Goal: Task Accomplishment & Management: Manage account settings

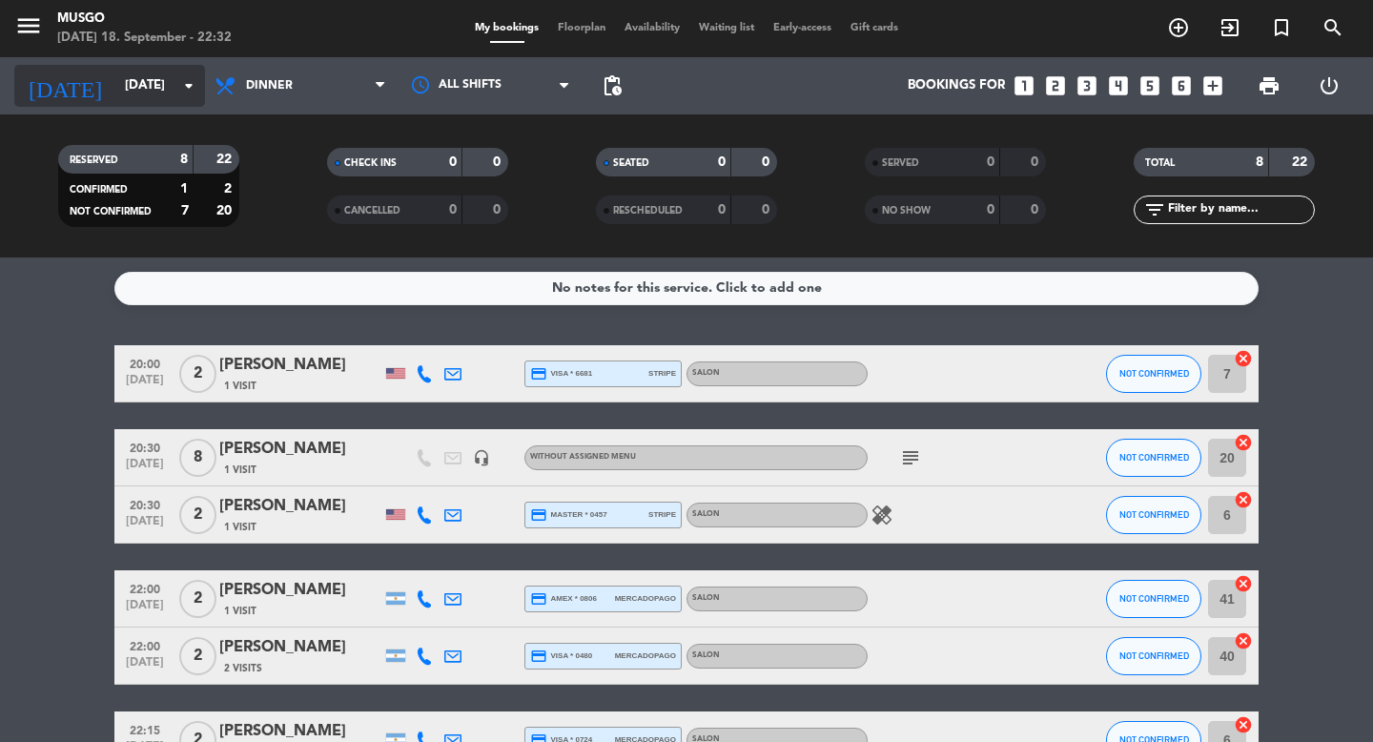
click at [140, 86] on input "[DATE]" at bounding box center [199, 86] width 168 height 34
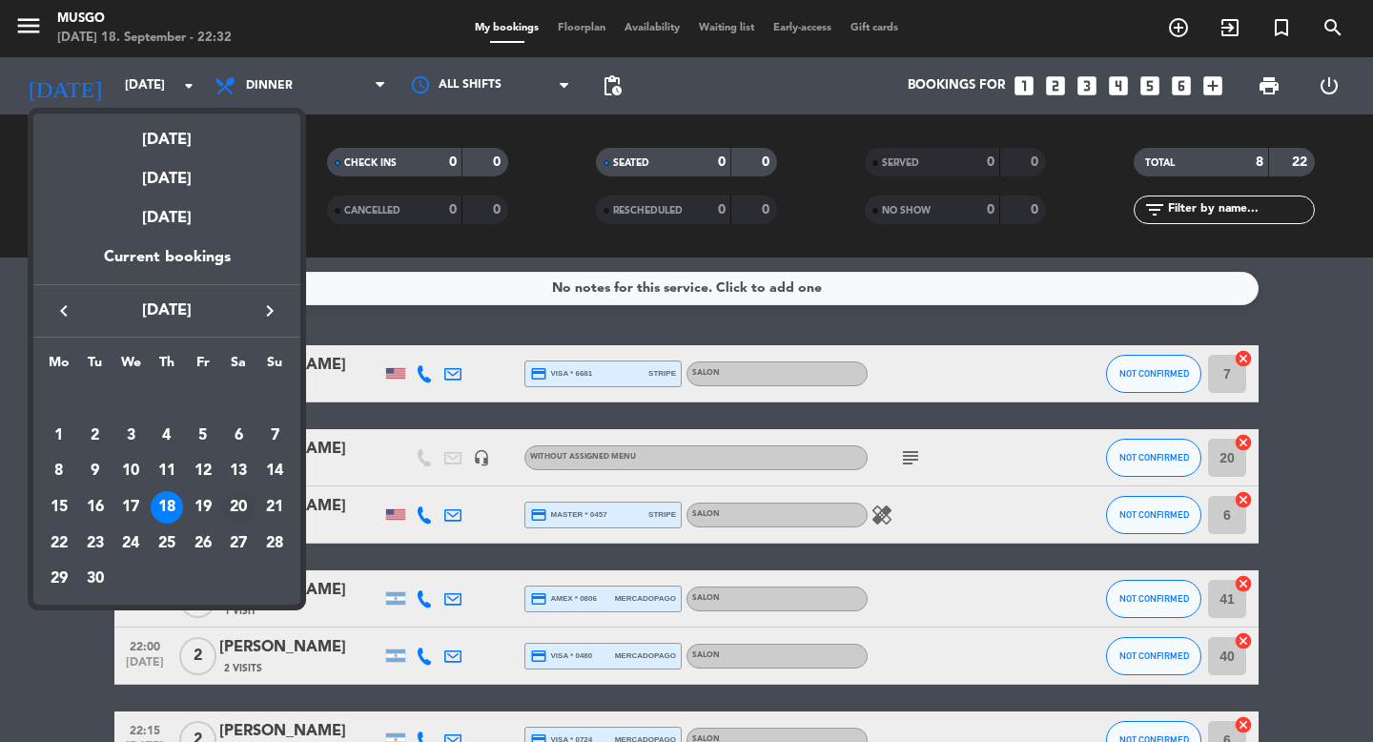
click at [239, 504] on div "20" at bounding box center [238, 507] width 32 height 32
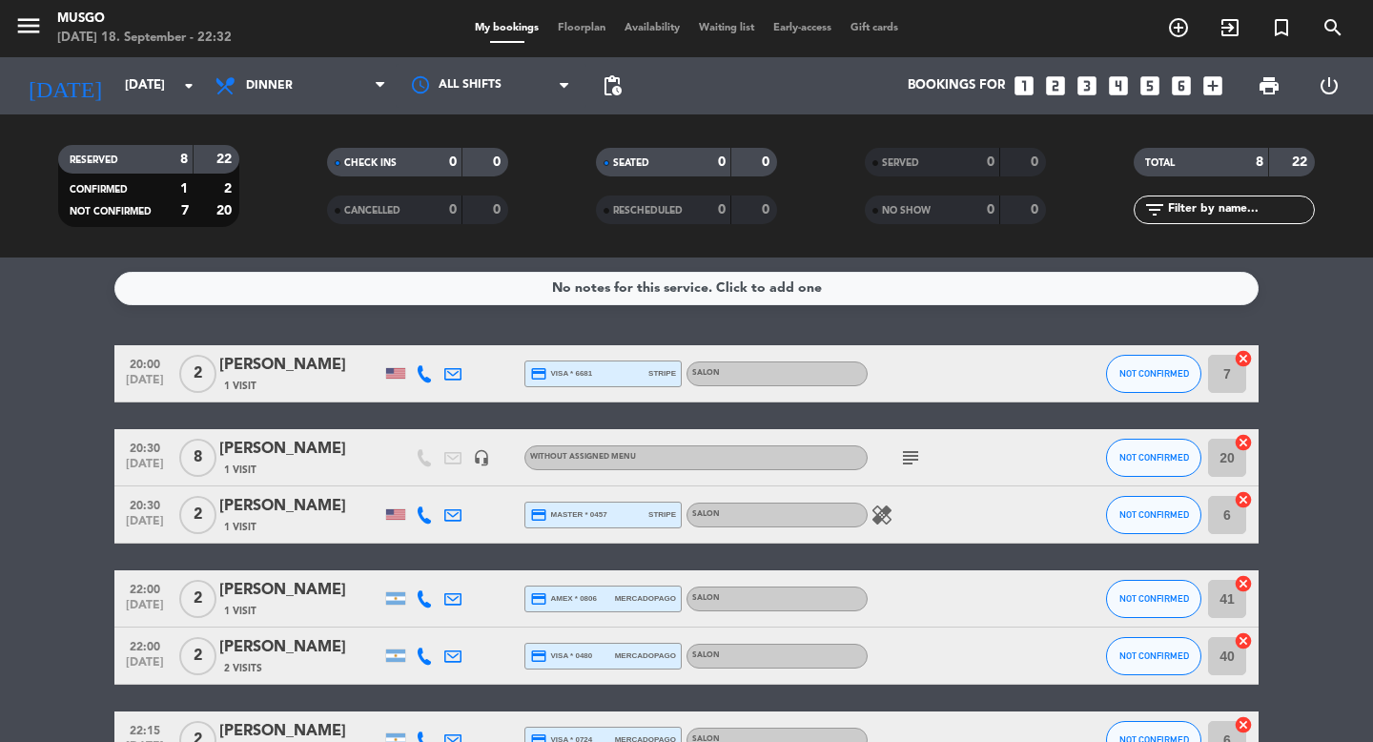
type input "[DATE]"
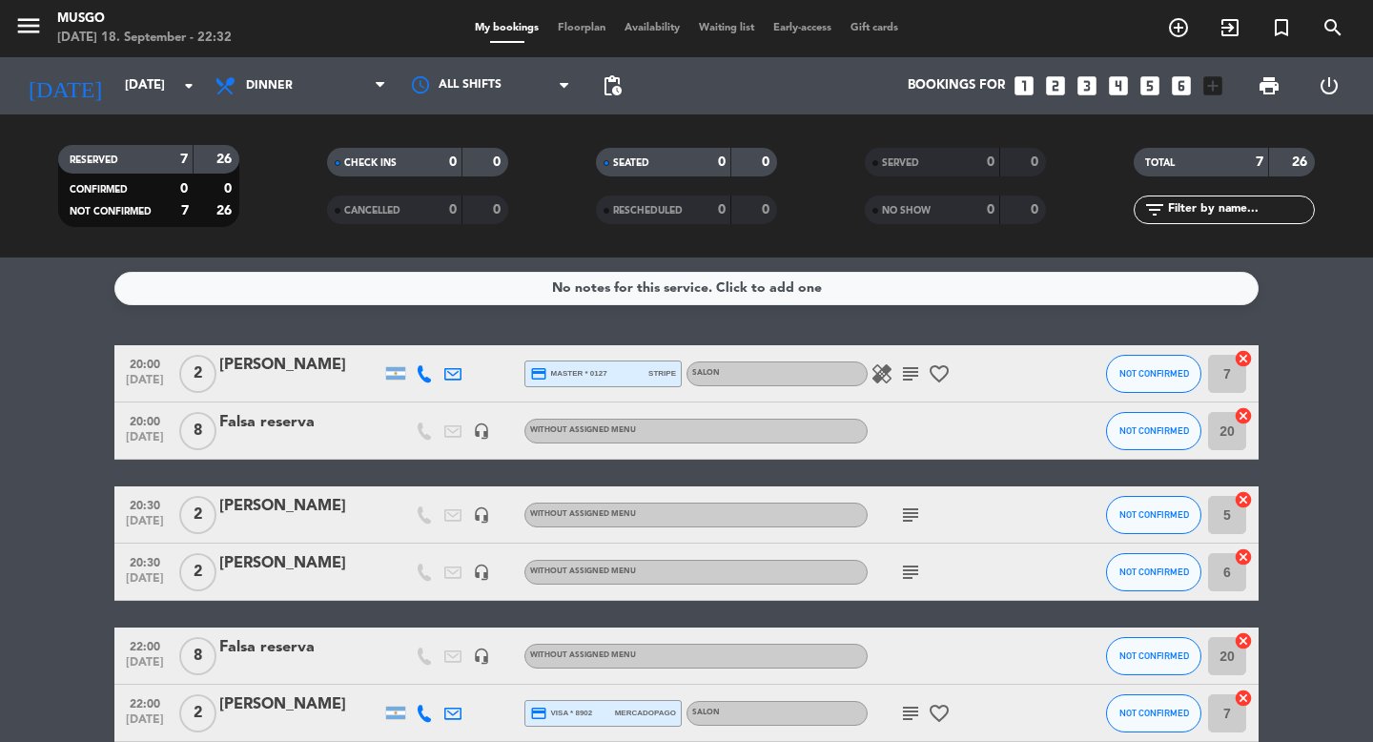
click at [273, 416] on div "Falsa reserva" at bounding box center [300, 422] width 162 height 25
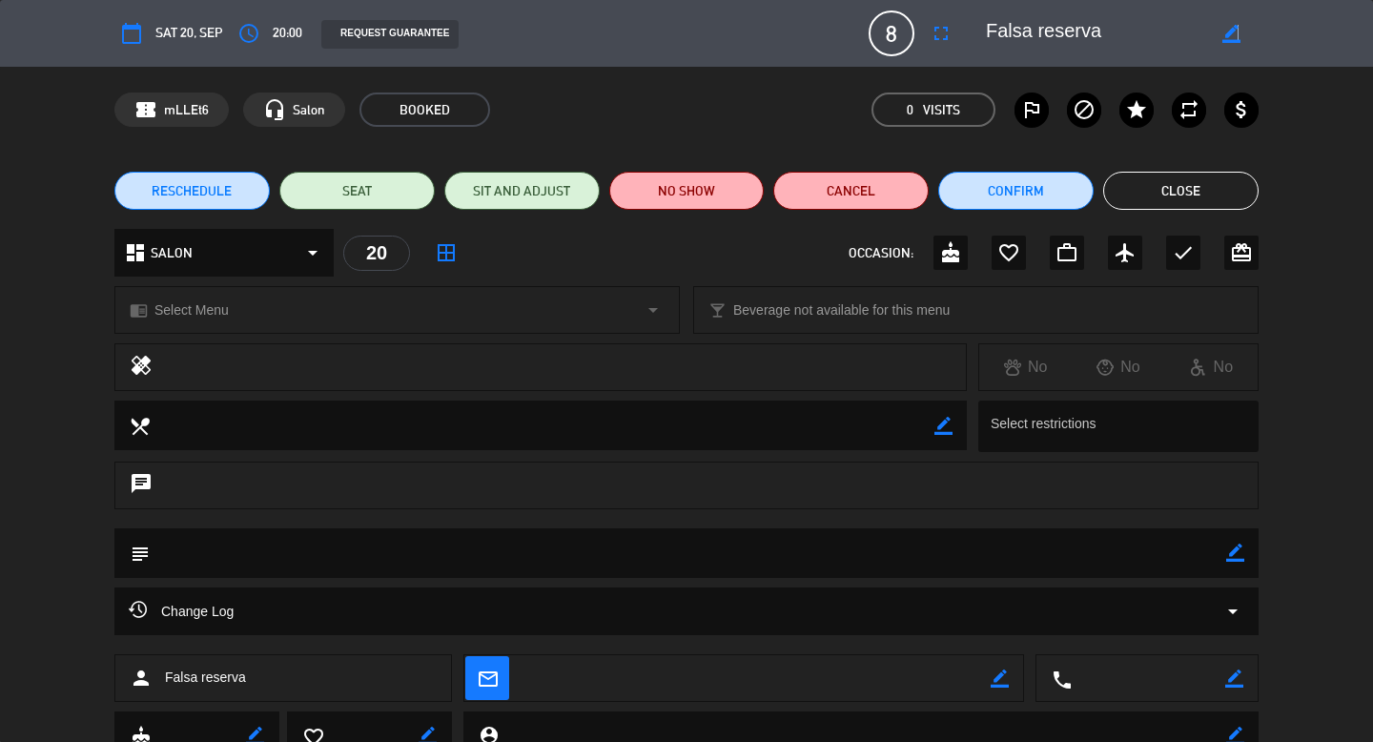
click at [1236, 33] on icon "border_color" at bounding box center [1231, 34] width 18 height 18
drag, startPoint x: 1120, startPoint y: 44, endPoint x: 803, endPoint y: 15, distance: 318.8
click at [803, 15] on div "calendar_today Sat 20, Sep access_time 20:00 REQUEST GUARANTEE 8 Falsa reserva …" at bounding box center [686, 33] width 1144 height 46
type textarea "М"
type textarea "Victoria"
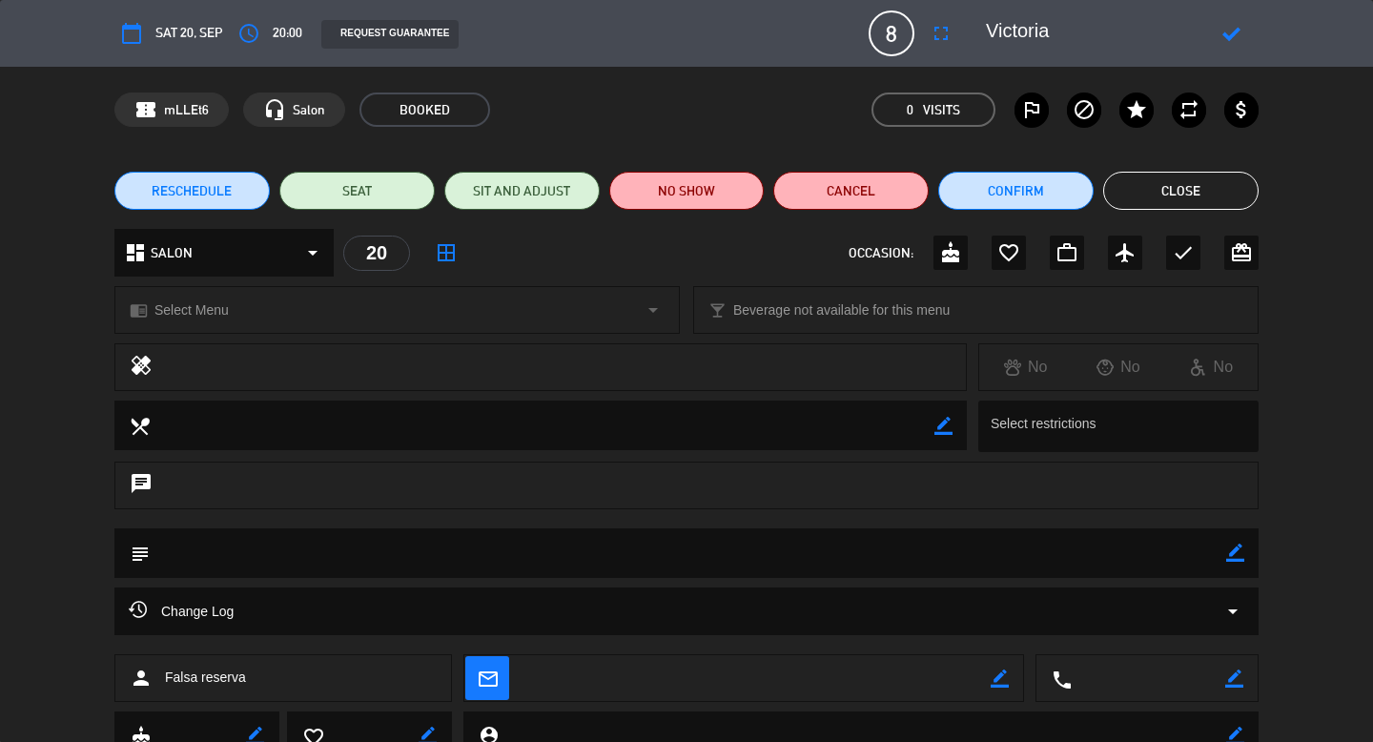
click at [1232, 50] on div at bounding box center [1231, 33] width 54 height 34
click at [1231, 37] on icon at bounding box center [1231, 34] width 18 height 18
click at [946, 32] on icon "fullscreen" at bounding box center [941, 33] width 23 height 23
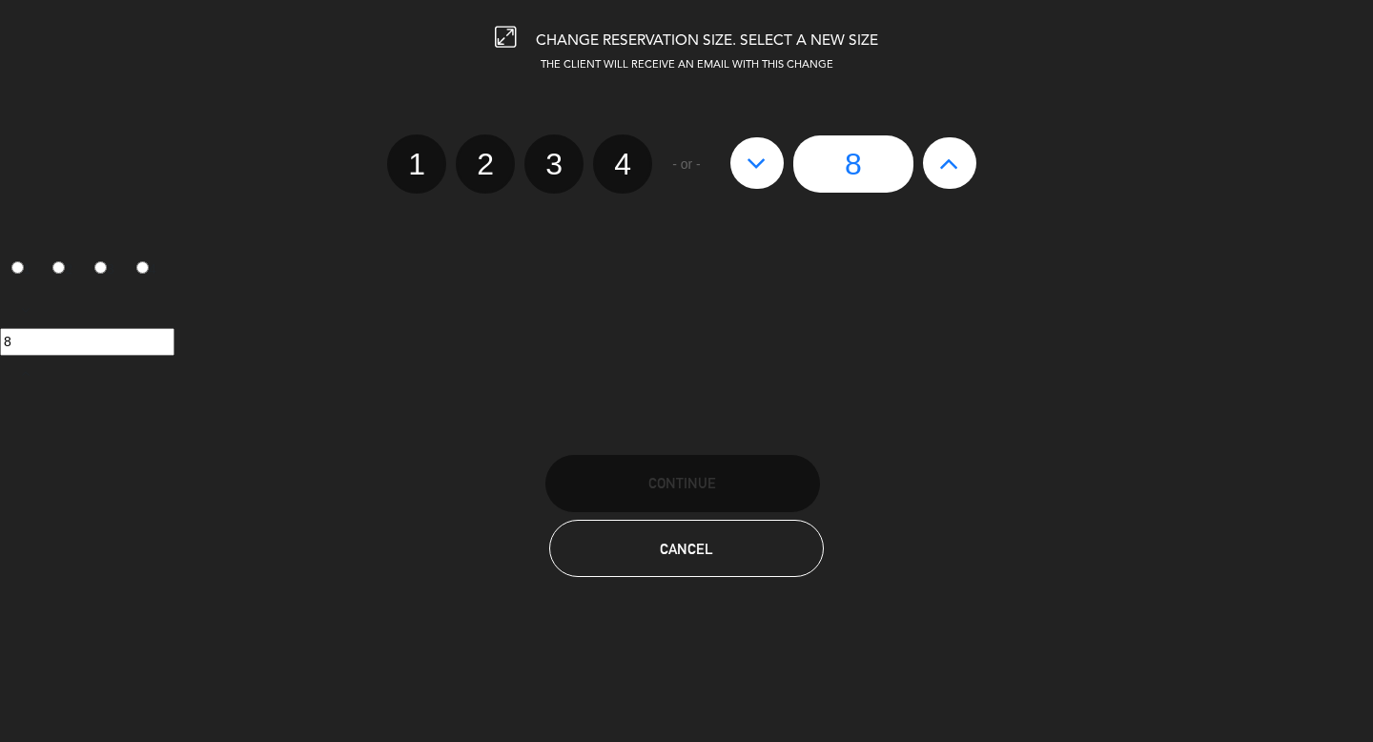
click at [756, 163] on icon at bounding box center [756, 163] width 20 height 31
type input "7"
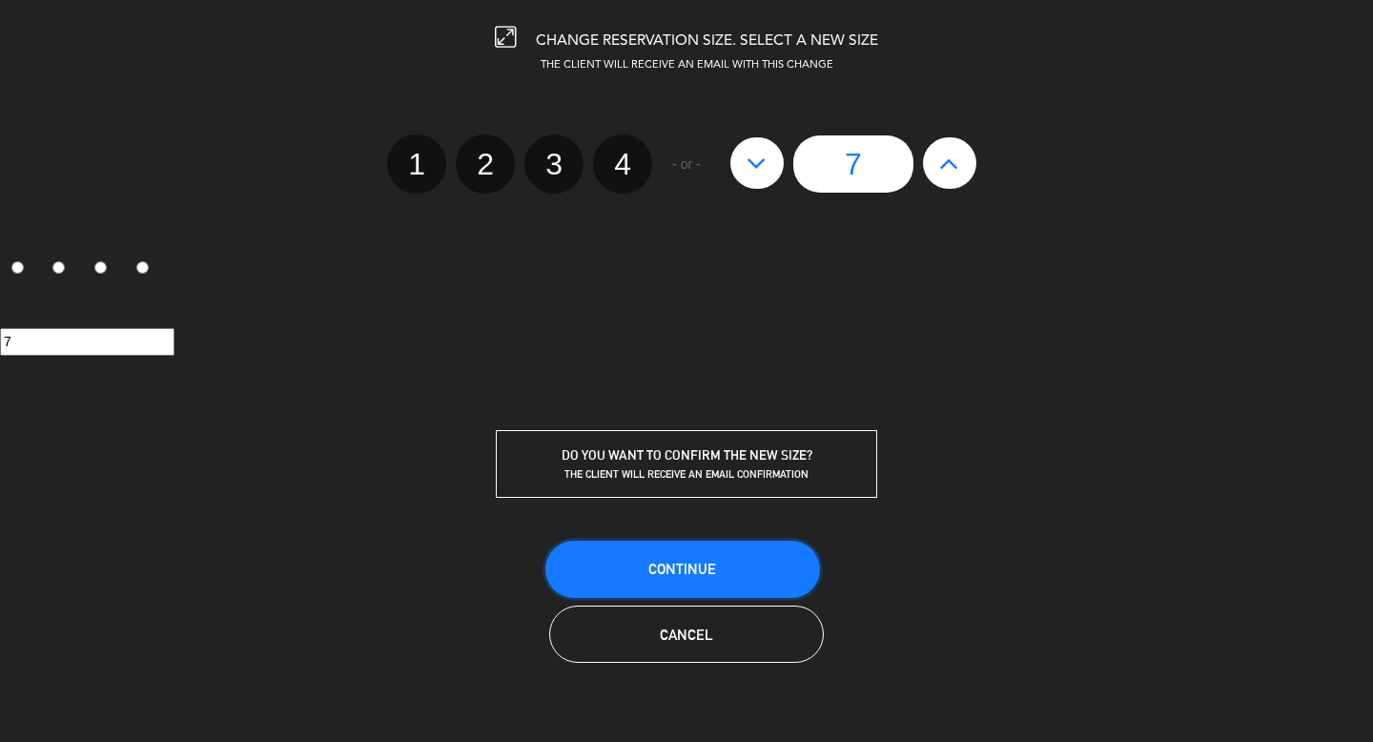
click at [644, 560] on button "Continue" at bounding box center [682, 569] width 275 height 57
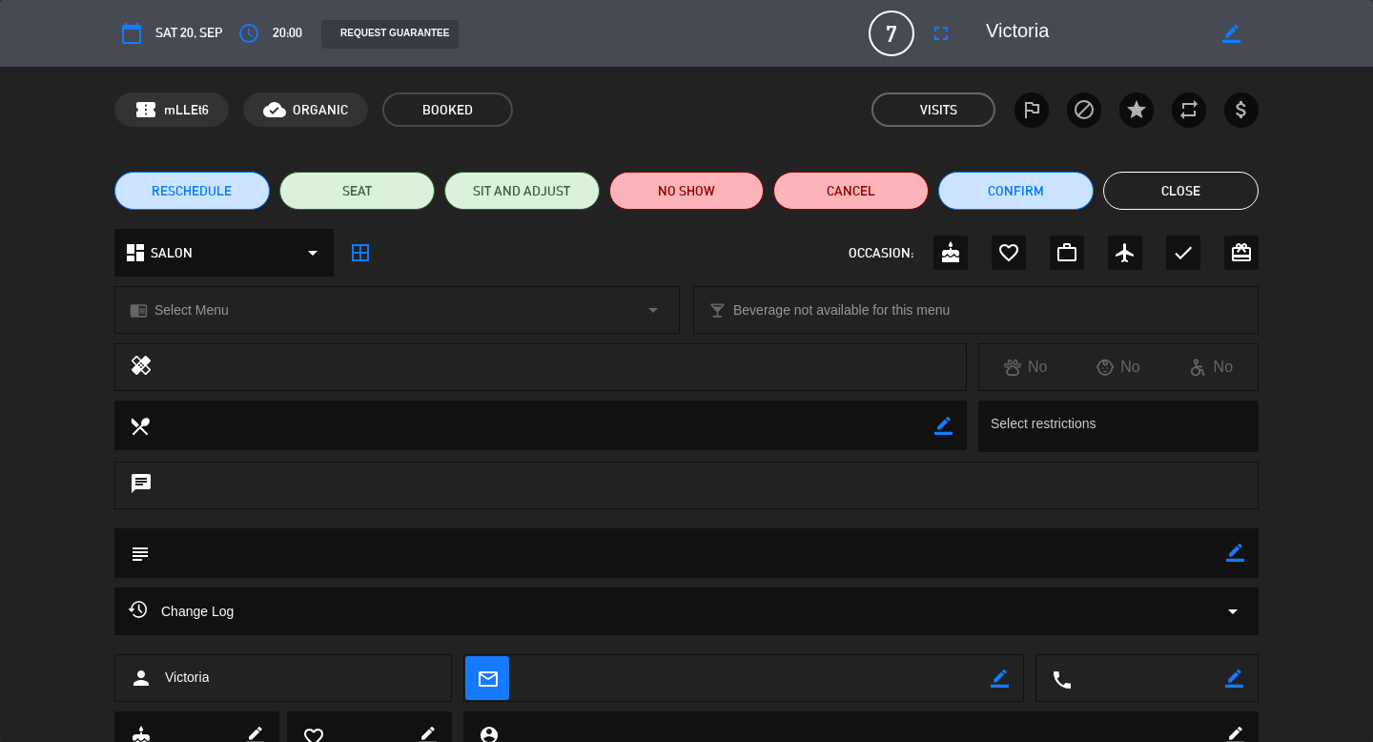
scroll to position [72, 0]
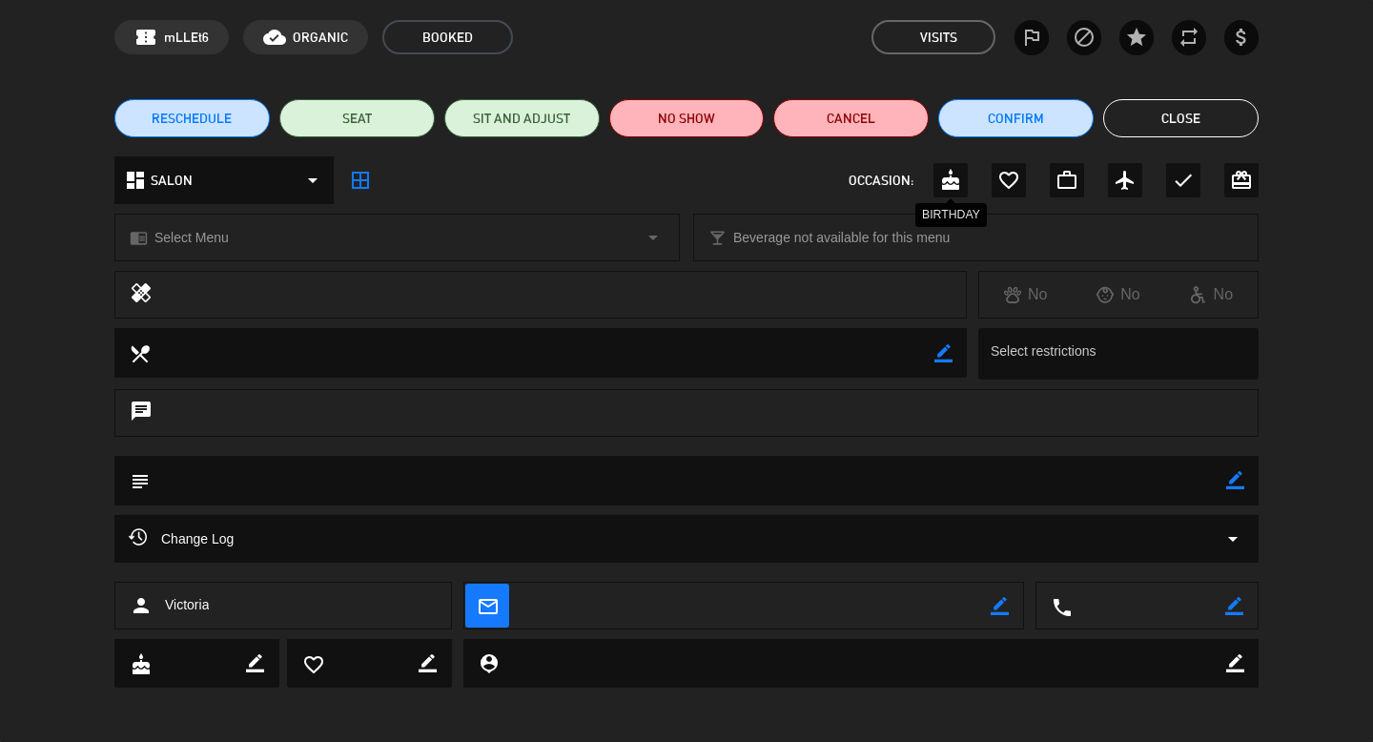
click at [962, 189] on div "cake" at bounding box center [950, 180] width 34 height 34
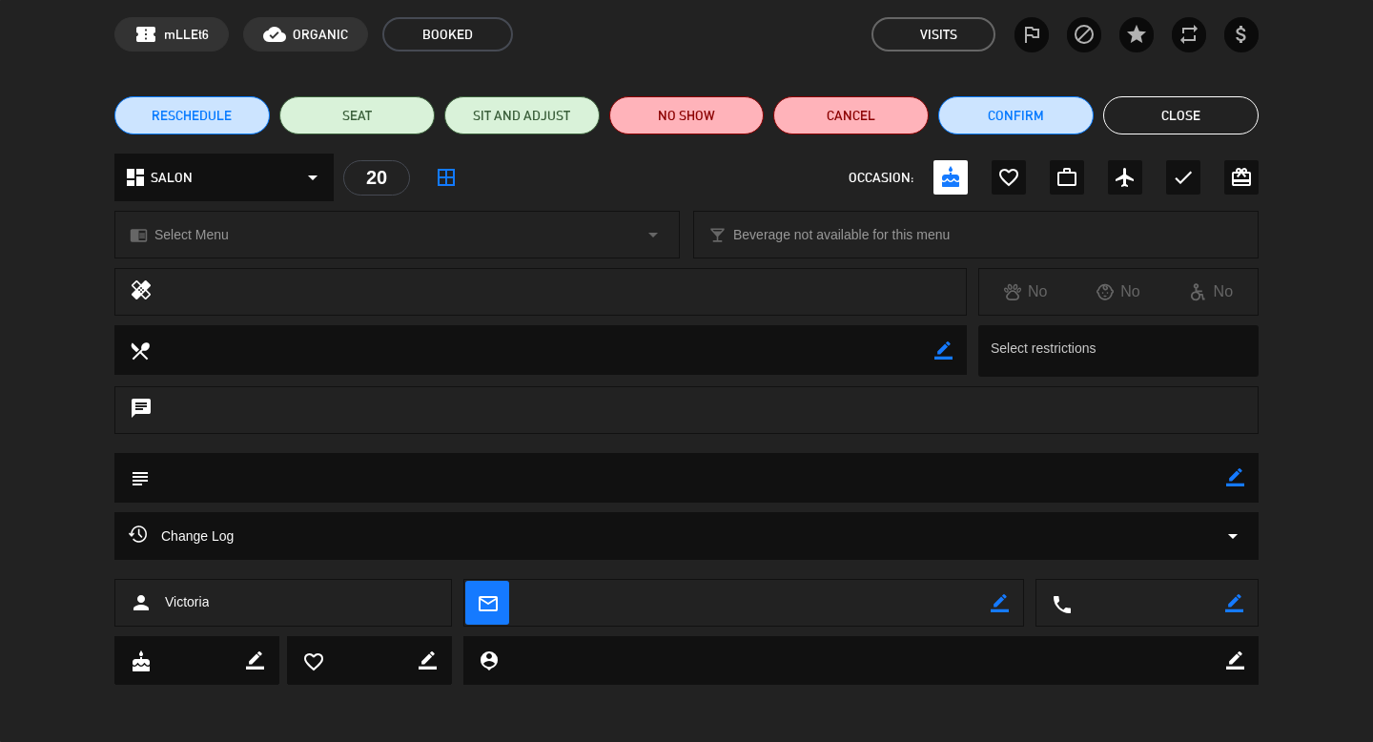
click at [1238, 477] on icon "border_color" at bounding box center [1235, 477] width 18 height 18
click at [749, 490] on textarea at bounding box center [688, 477] width 1076 height 49
type textarea "Cumple de Victoria, ya estuvieron"
click at [1240, 470] on icon at bounding box center [1235, 477] width 18 height 18
click at [1168, 110] on button "Close" at bounding box center [1180, 115] width 155 height 38
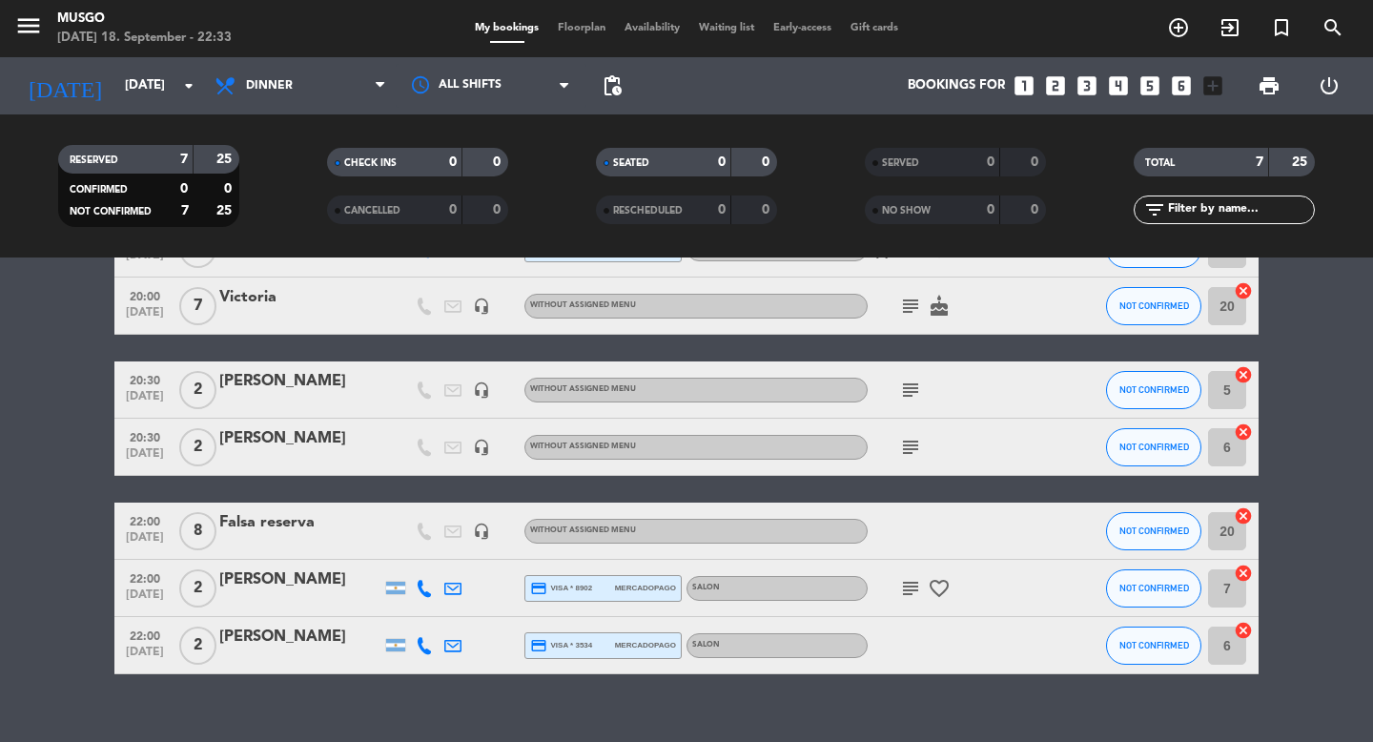
scroll to position [0, 0]
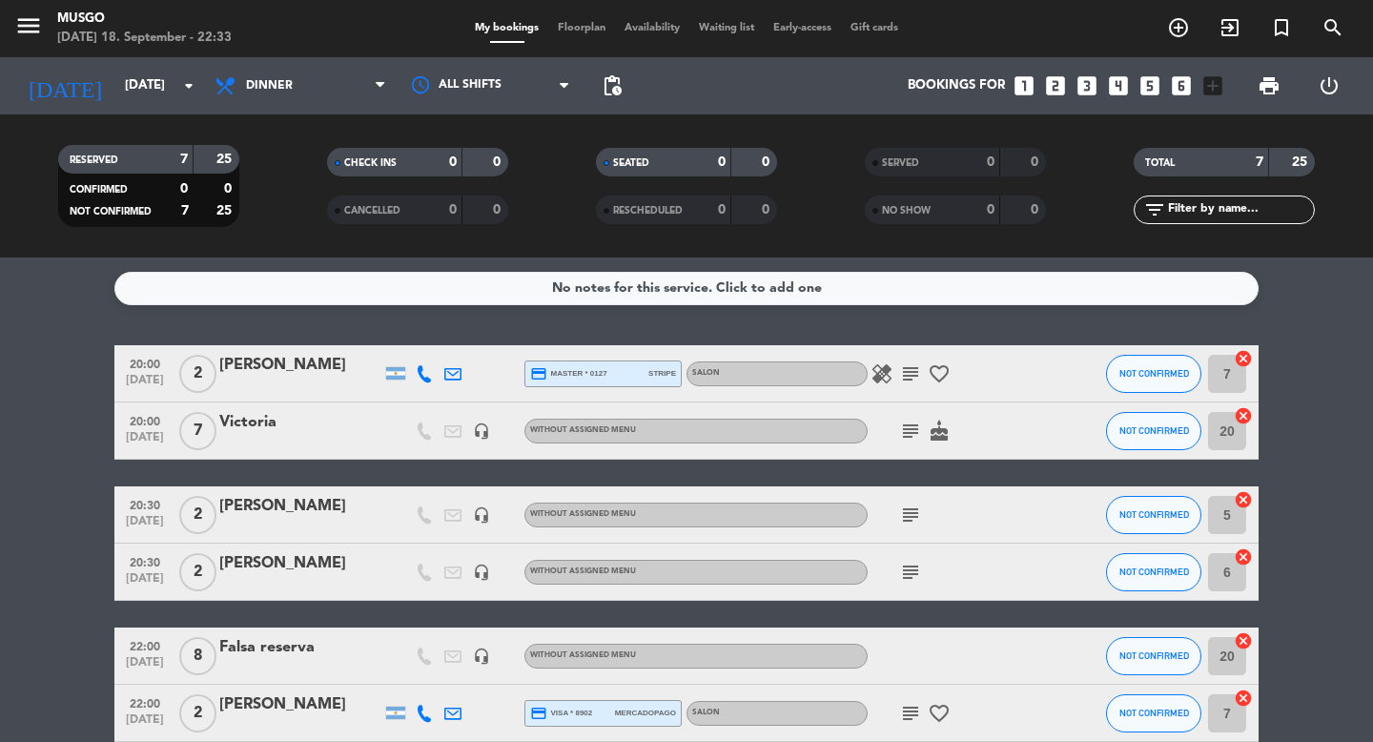
click at [911, 428] on icon "subject" at bounding box center [910, 430] width 23 height 23
click at [937, 363] on icon "favorite_border" at bounding box center [939, 373] width 23 height 23
click at [1026, 413] on div "subject cake" at bounding box center [954, 430] width 172 height 56
click at [284, 646] on div "Falsa reserva" at bounding box center [300, 647] width 162 height 25
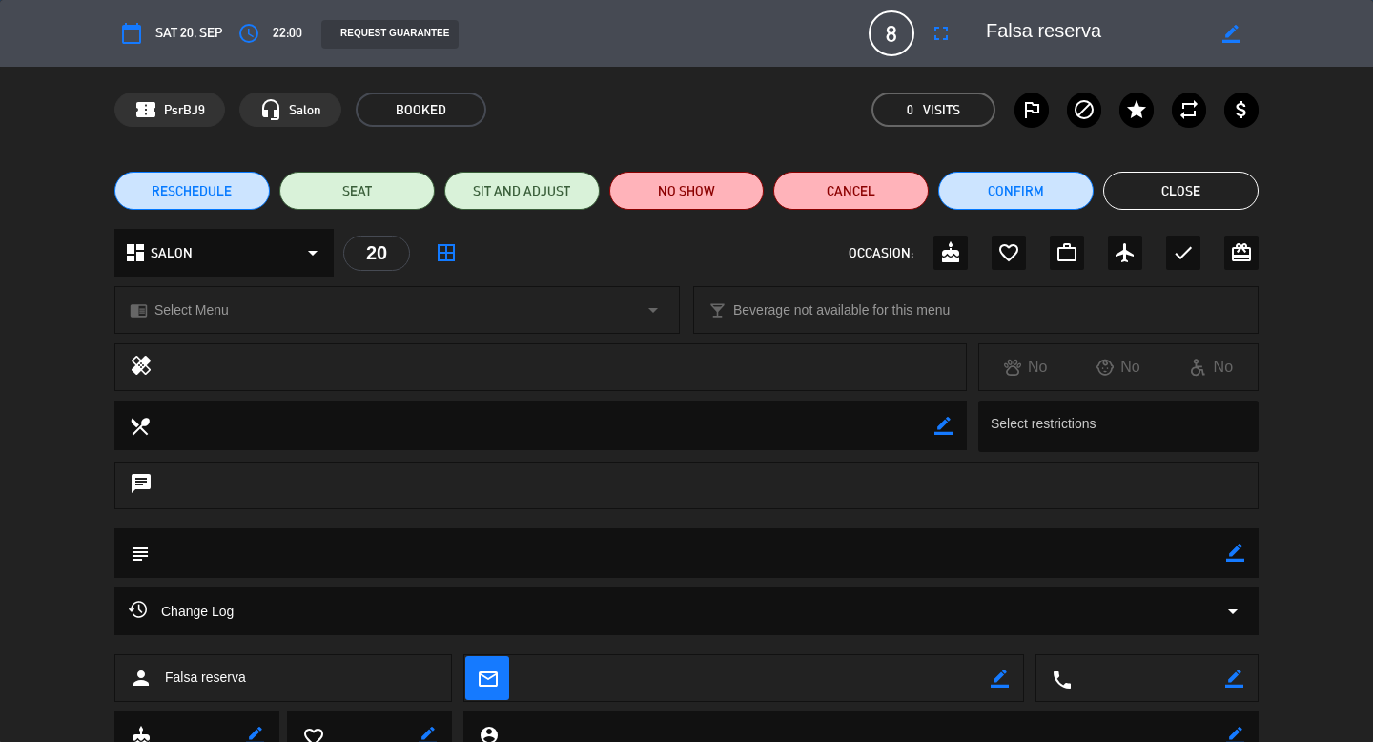
click at [1182, 190] on button "Close" at bounding box center [1180, 191] width 155 height 38
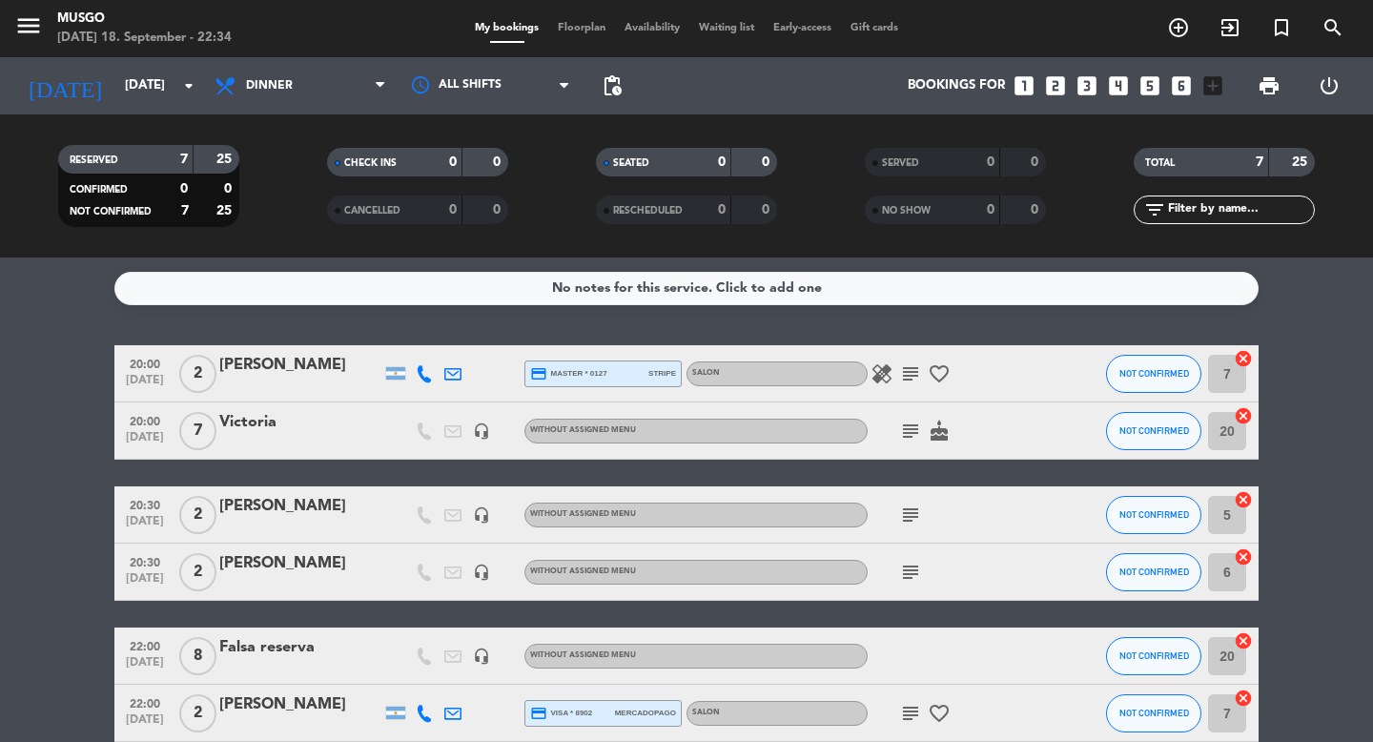
click at [273, 650] on div "Falsa reserva" at bounding box center [300, 647] width 162 height 25
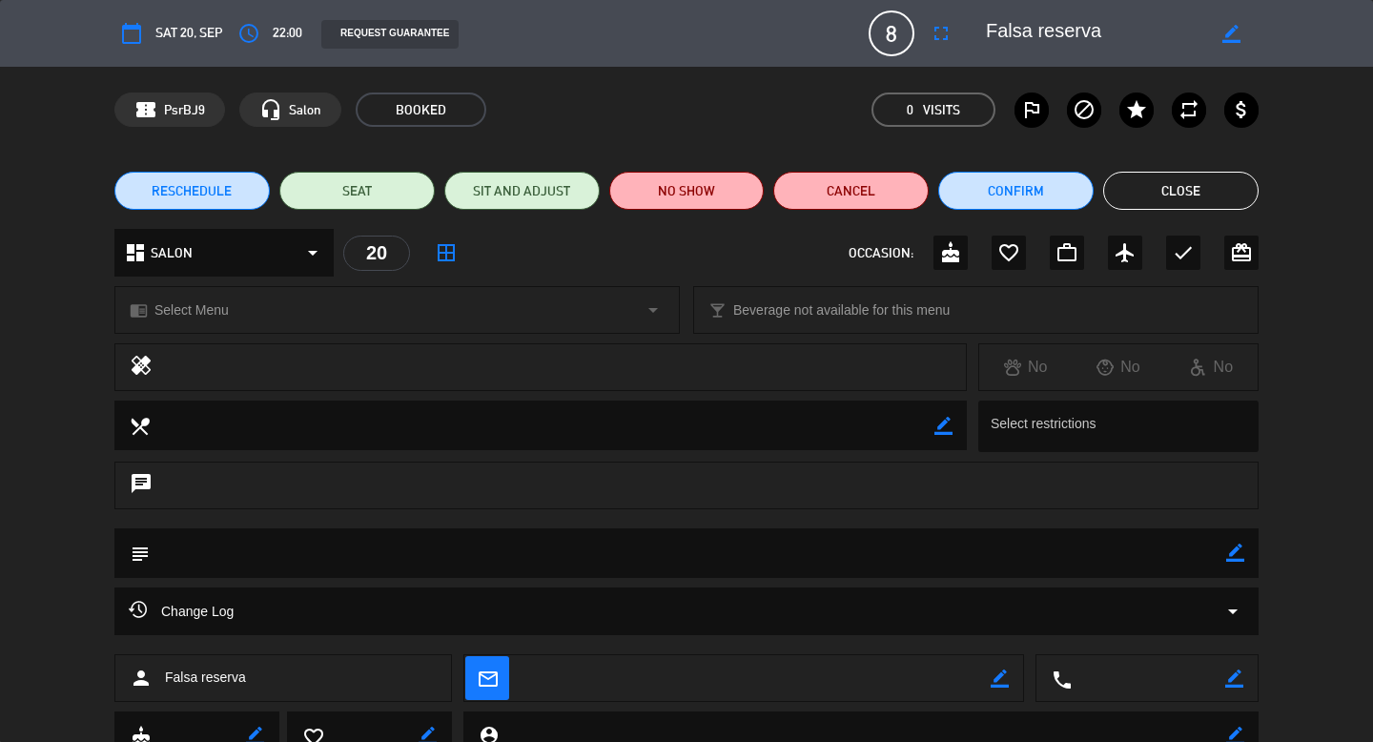
click at [1139, 188] on button "Close" at bounding box center [1180, 191] width 155 height 38
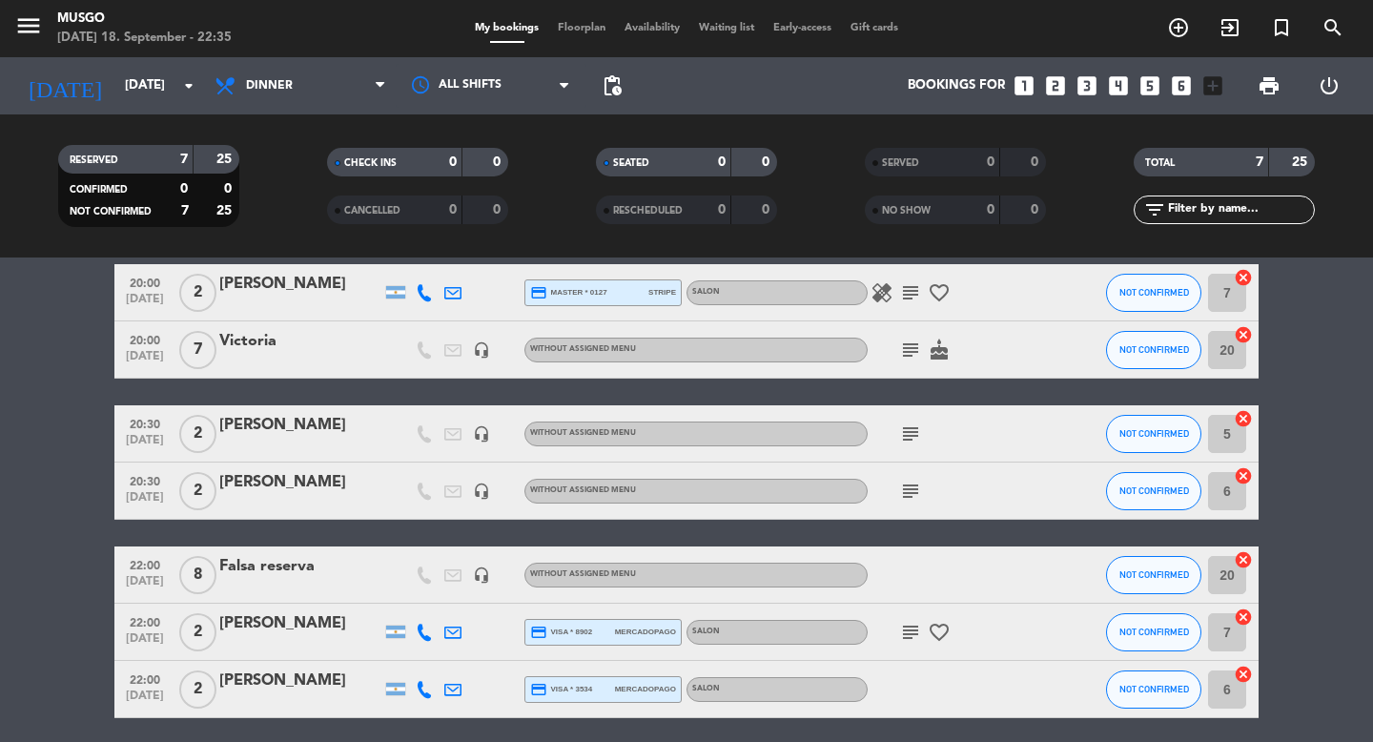
scroll to position [153, 0]
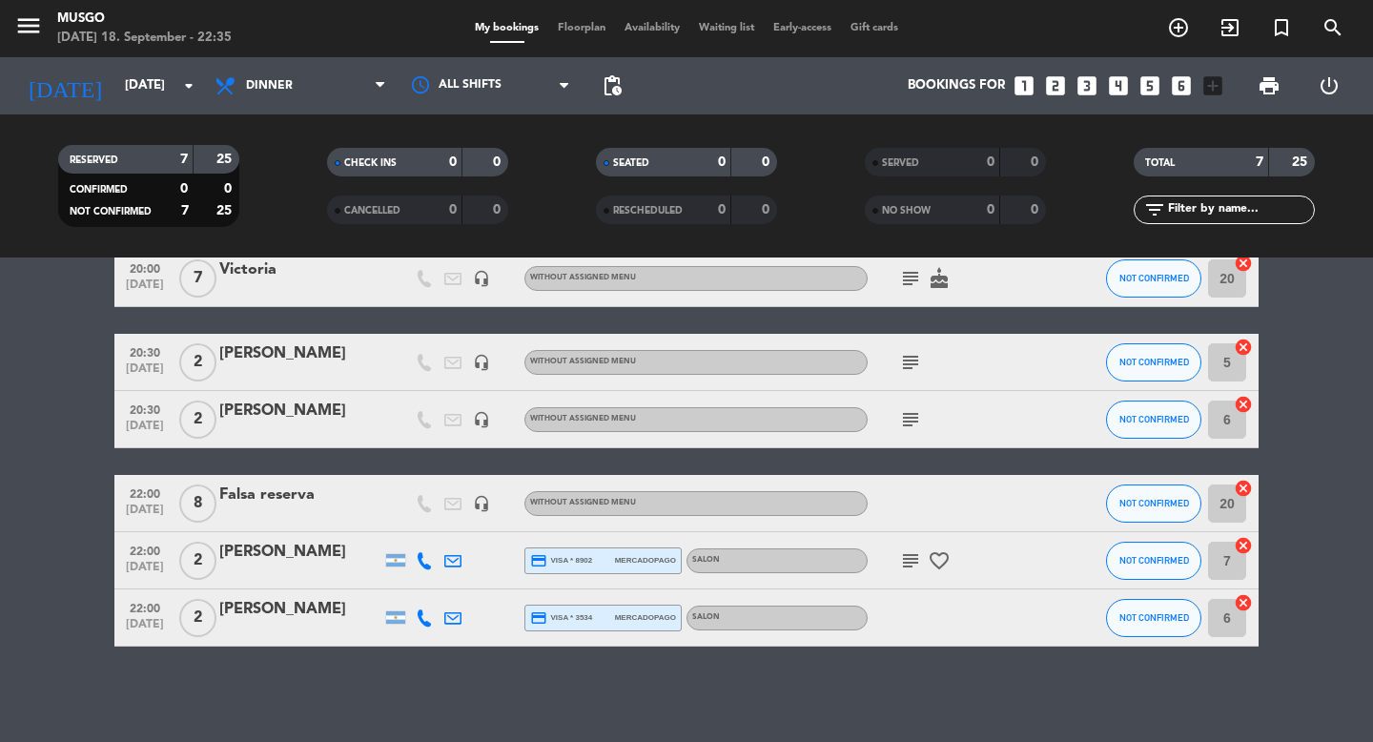
click at [241, 504] on div "Falsa reserva" at bounding box center [300, 494] width 162 height 25
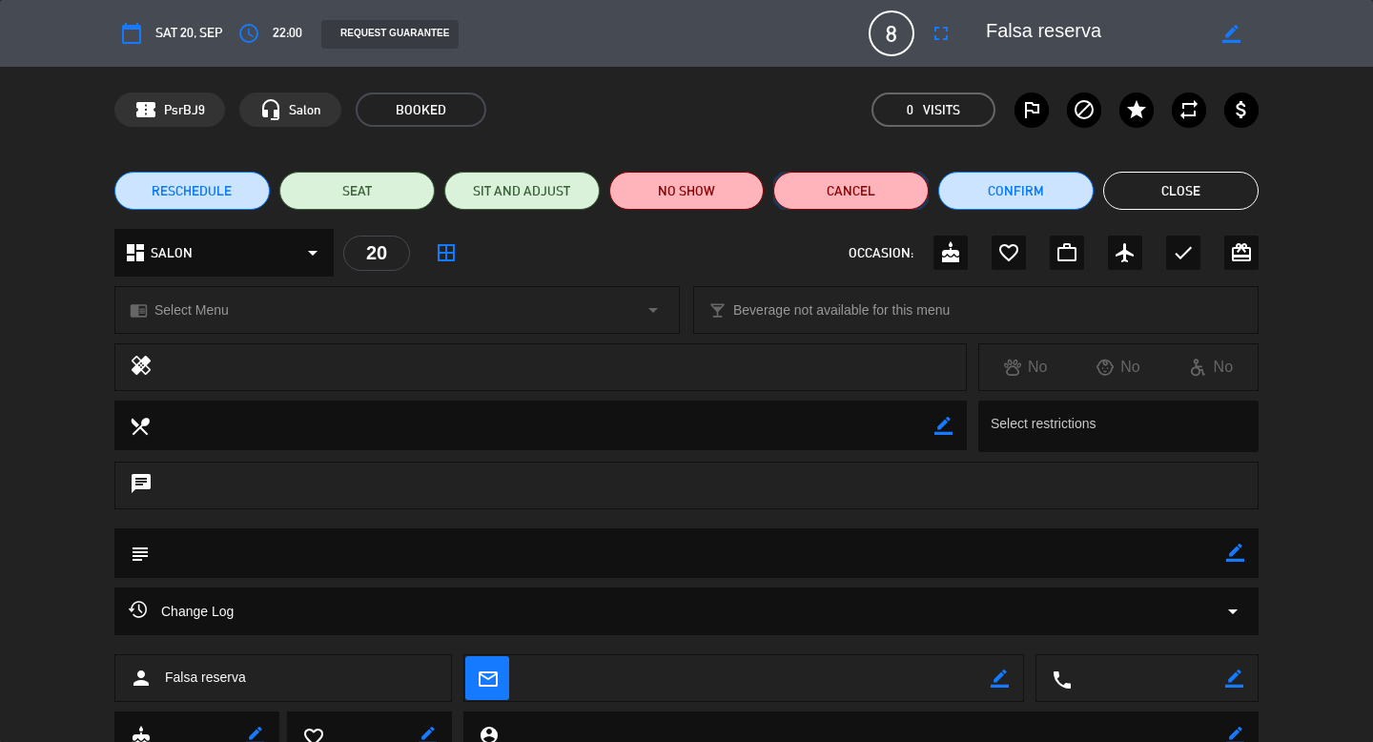
click at [900, 174] on button "Cancel" at bounding box center [850, 191] width 155 height 38
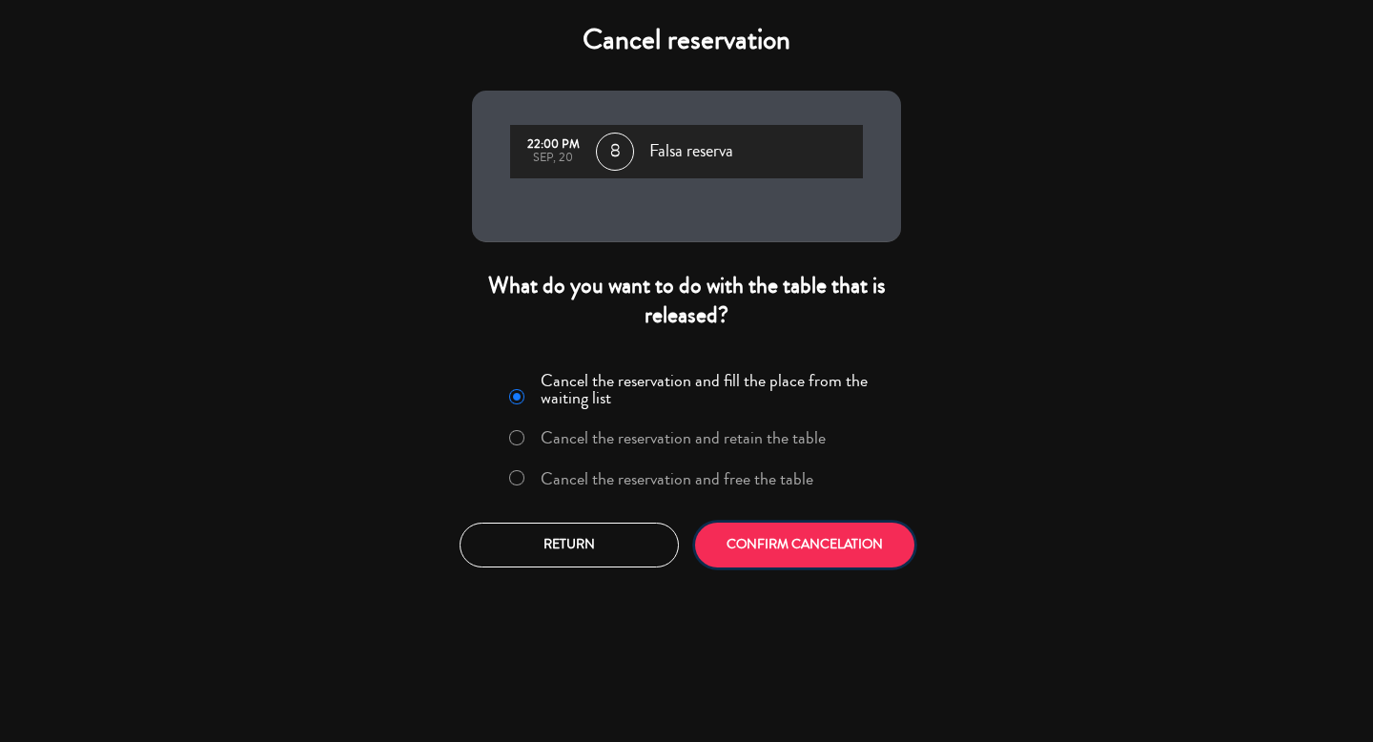
click at [748, 533] on button "CONFIRM CANCELATION" at bounding box center [804, 544] width 219 height 45
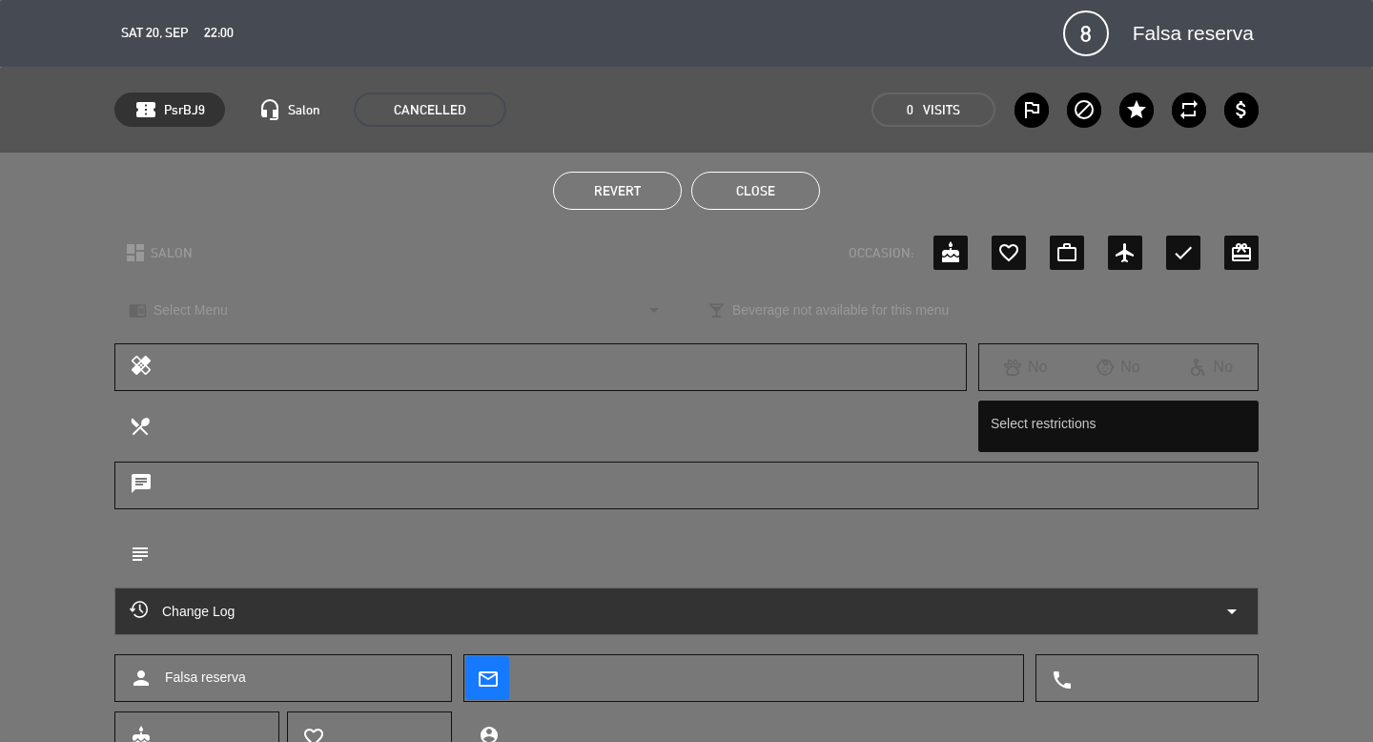
click at [798, 209] on button "Close" at bounding box center [755, 191] width 129 height 38
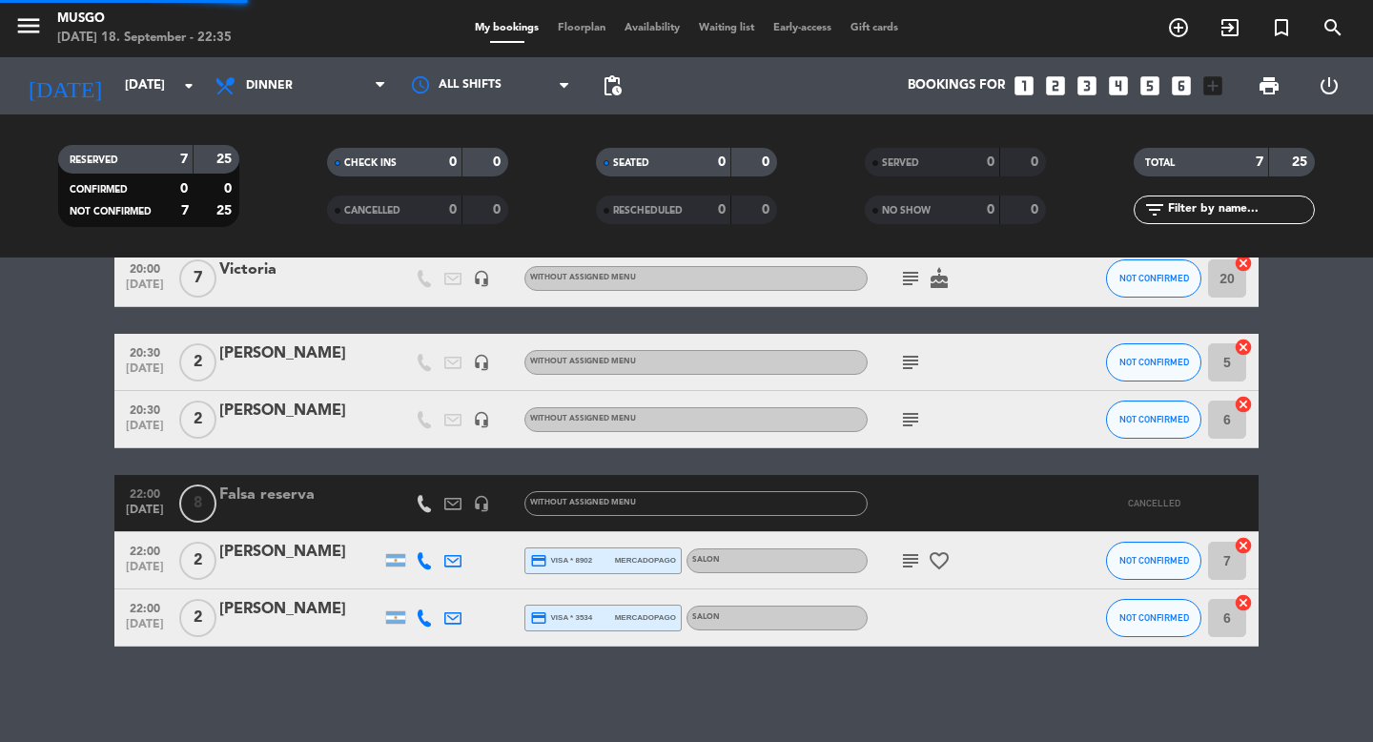
scroll to position [95, 0]
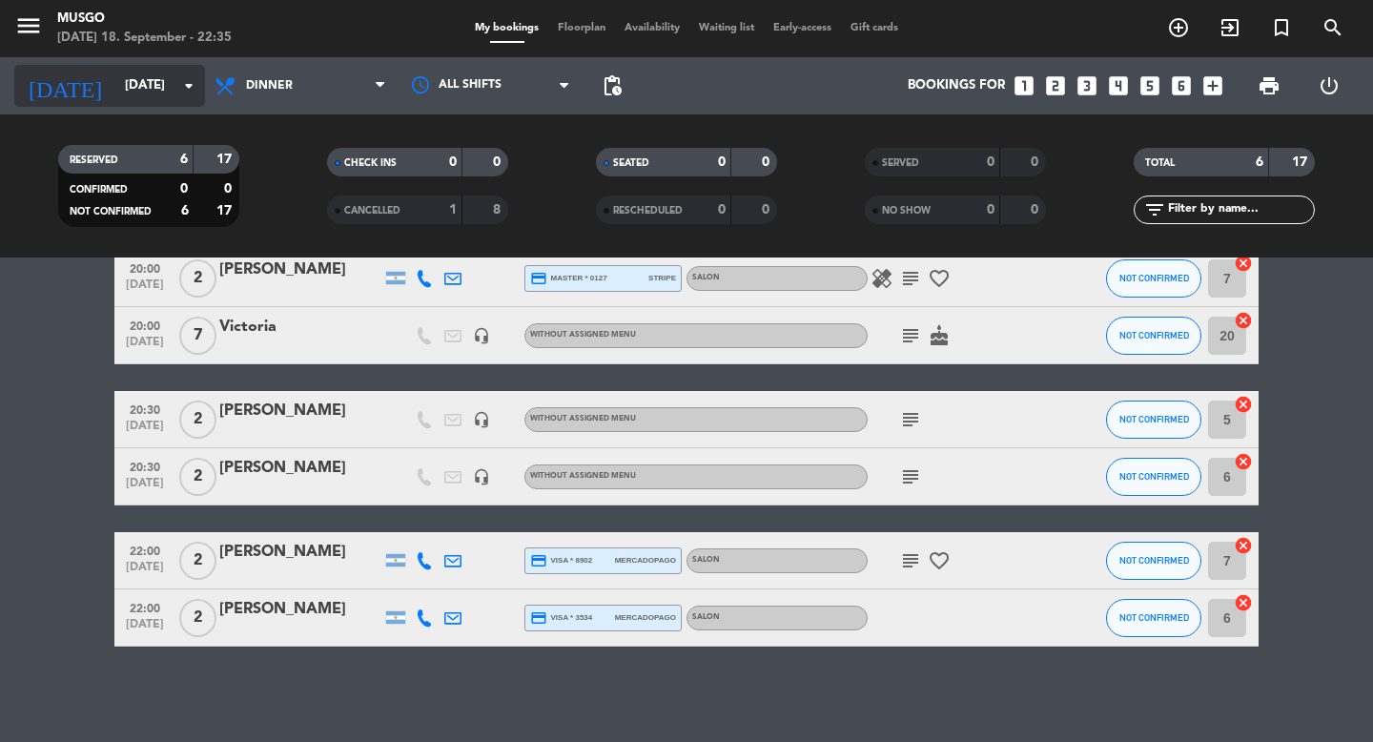
click at [161, 93] on input "[DATE]" at bounding box center [199, 86] width 168 height 34
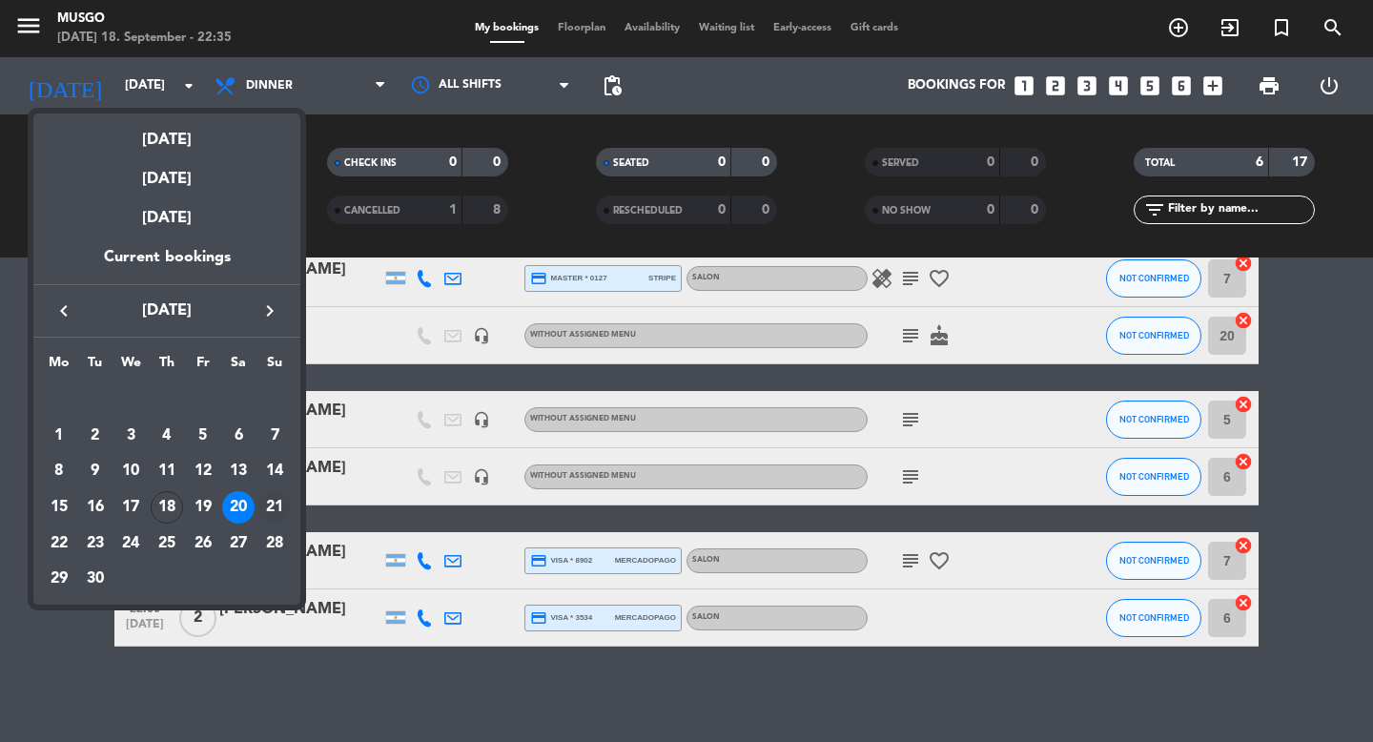
click at [272, 497] on div "21" at bounding box center [274, 507] width 32 height 32
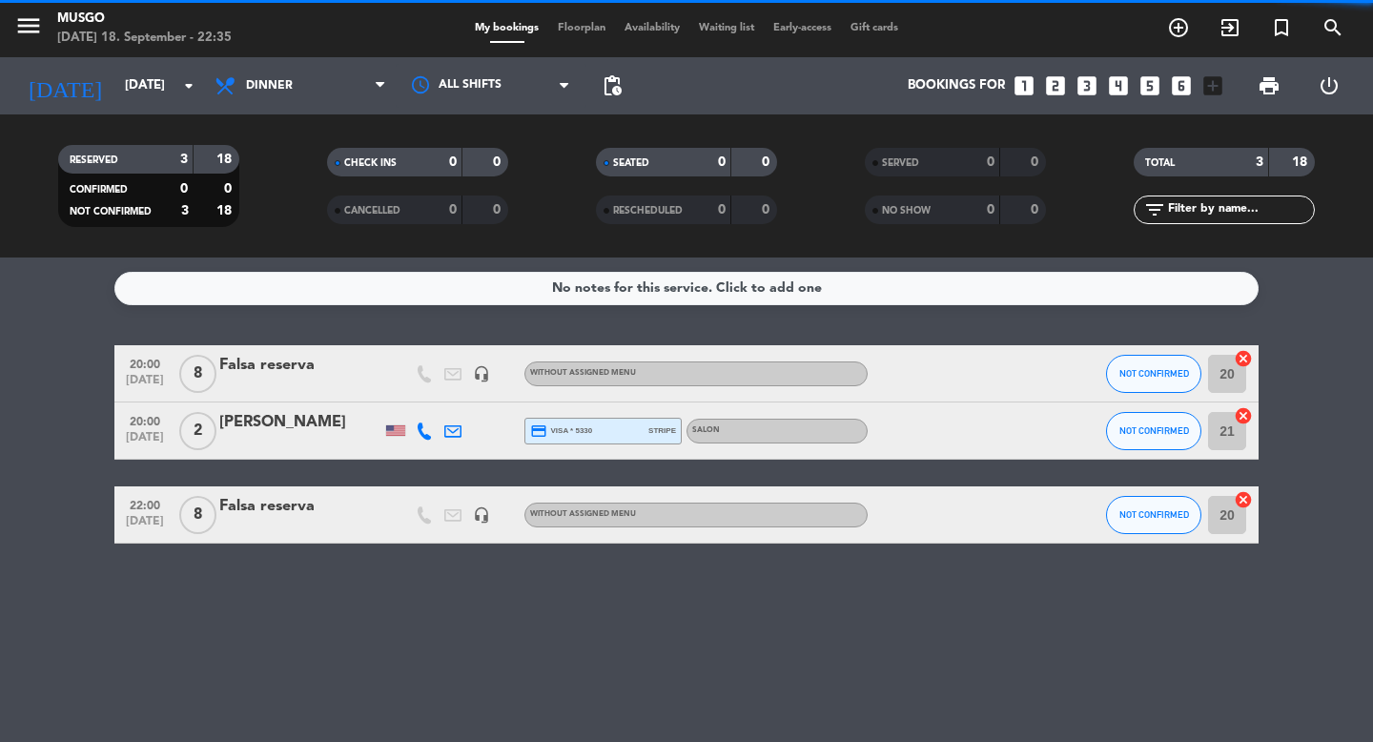
scroll to position [0, 0]
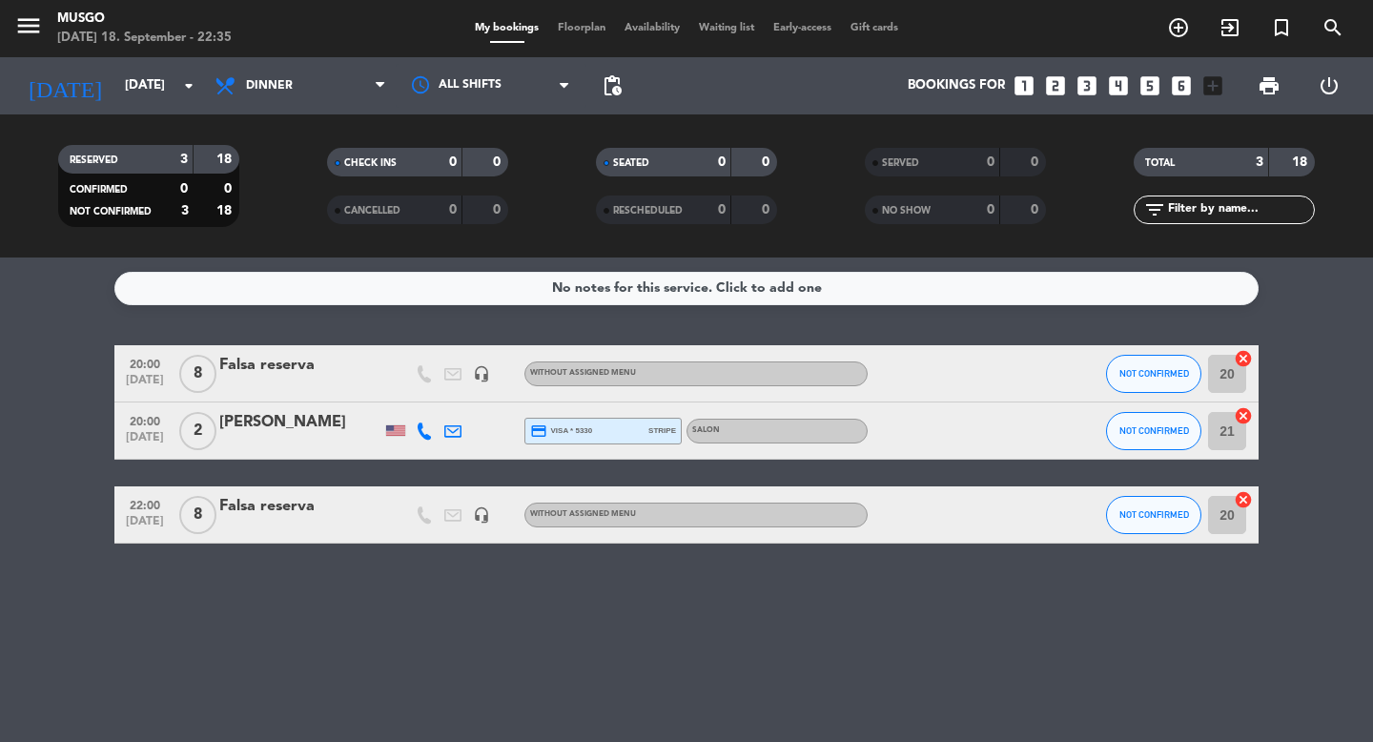
click at [292, 370] on div "Falsa reserva" at bounding box center [300, 365] width 162 height 25
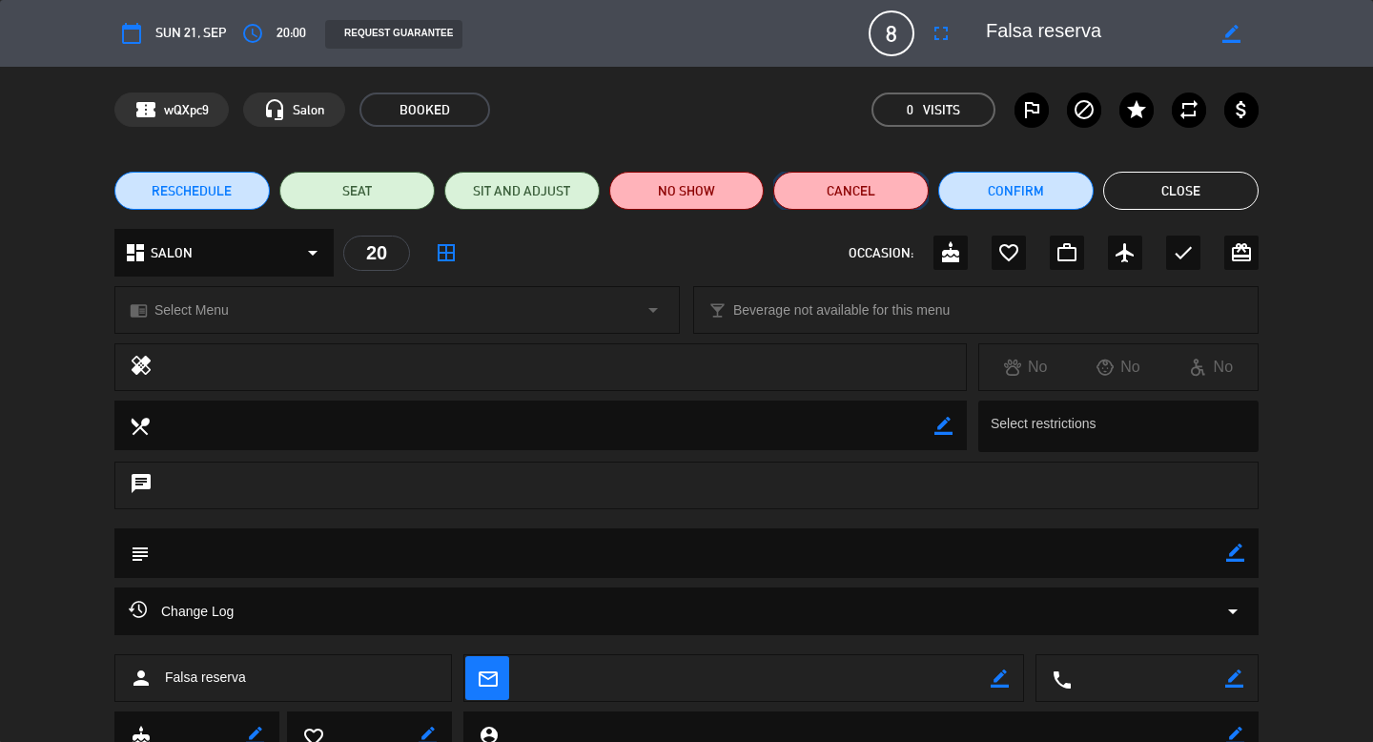
click at [865, 197] on button "Cancel" at bounding box center [850, 191] width 155 height 38
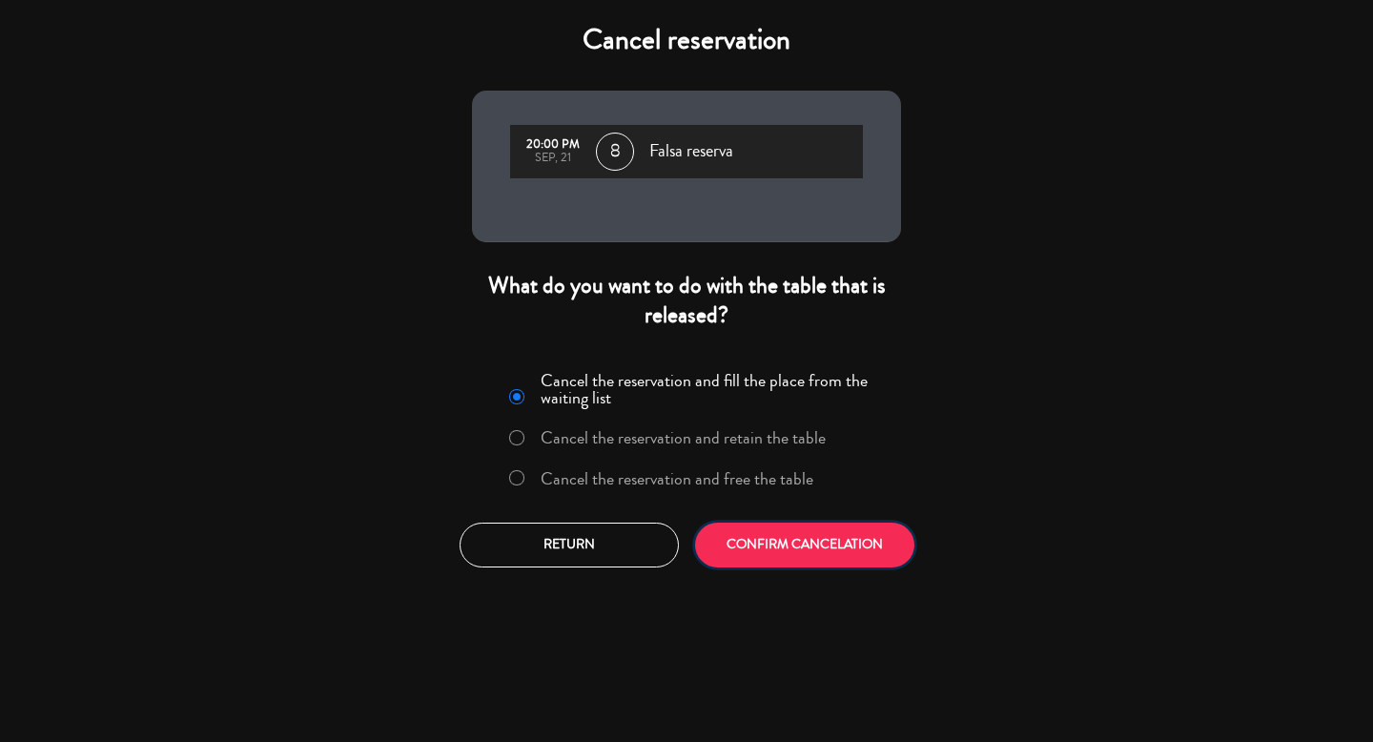
click at [767, 528] on button "CONFIRM CANCELATION" at bounding box center [804, 544] width 219 height 45
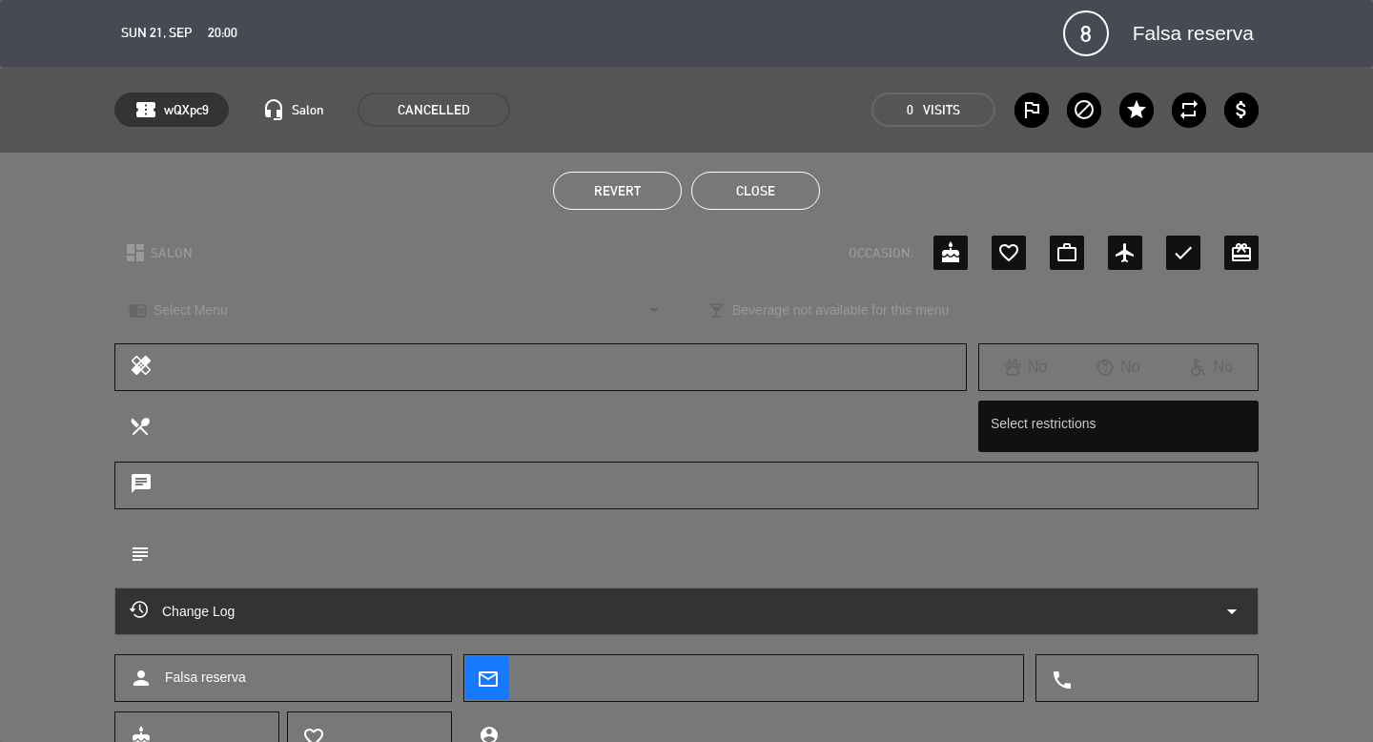
click at [728, 200] on button "Close" at bounding box center [755, 191] width 129 height 38
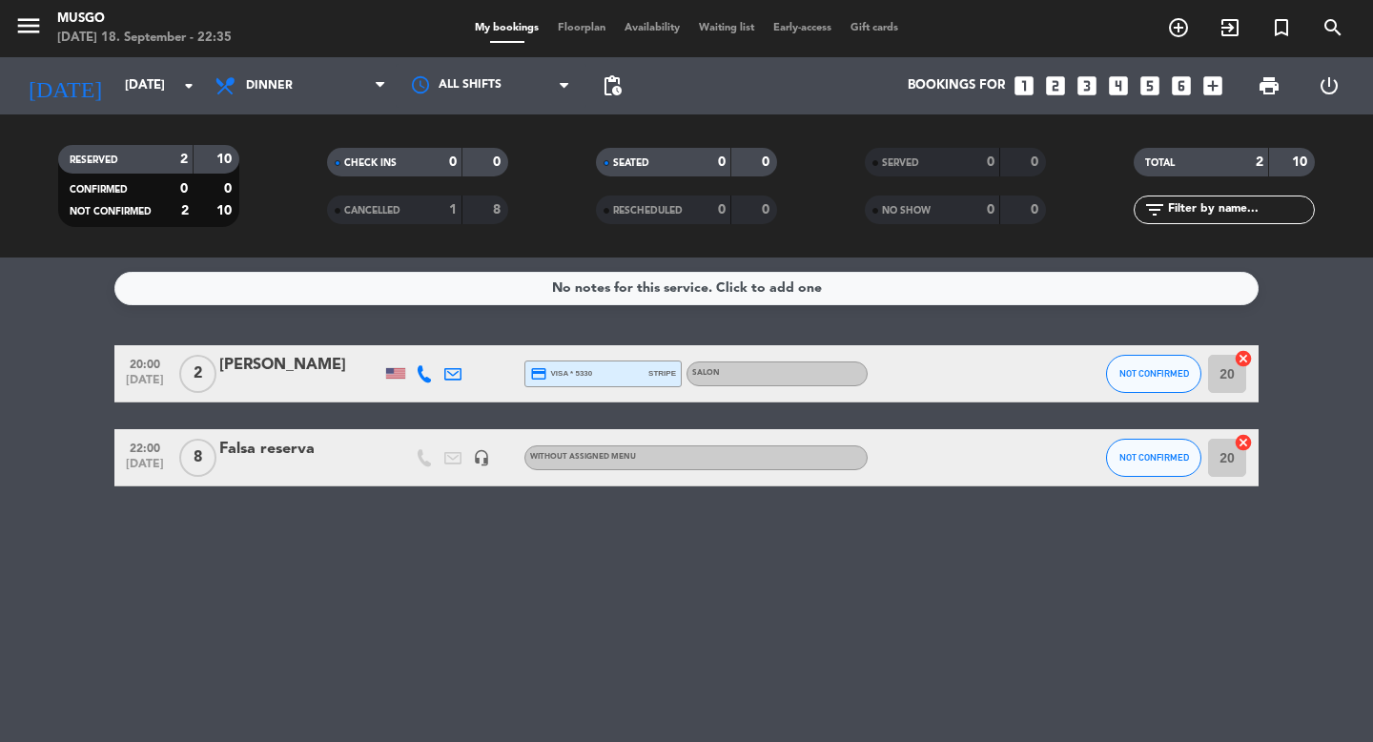
click at [256, 454] on div "Falsa reserva" at bounding box center [300, 449] width 162 height 25
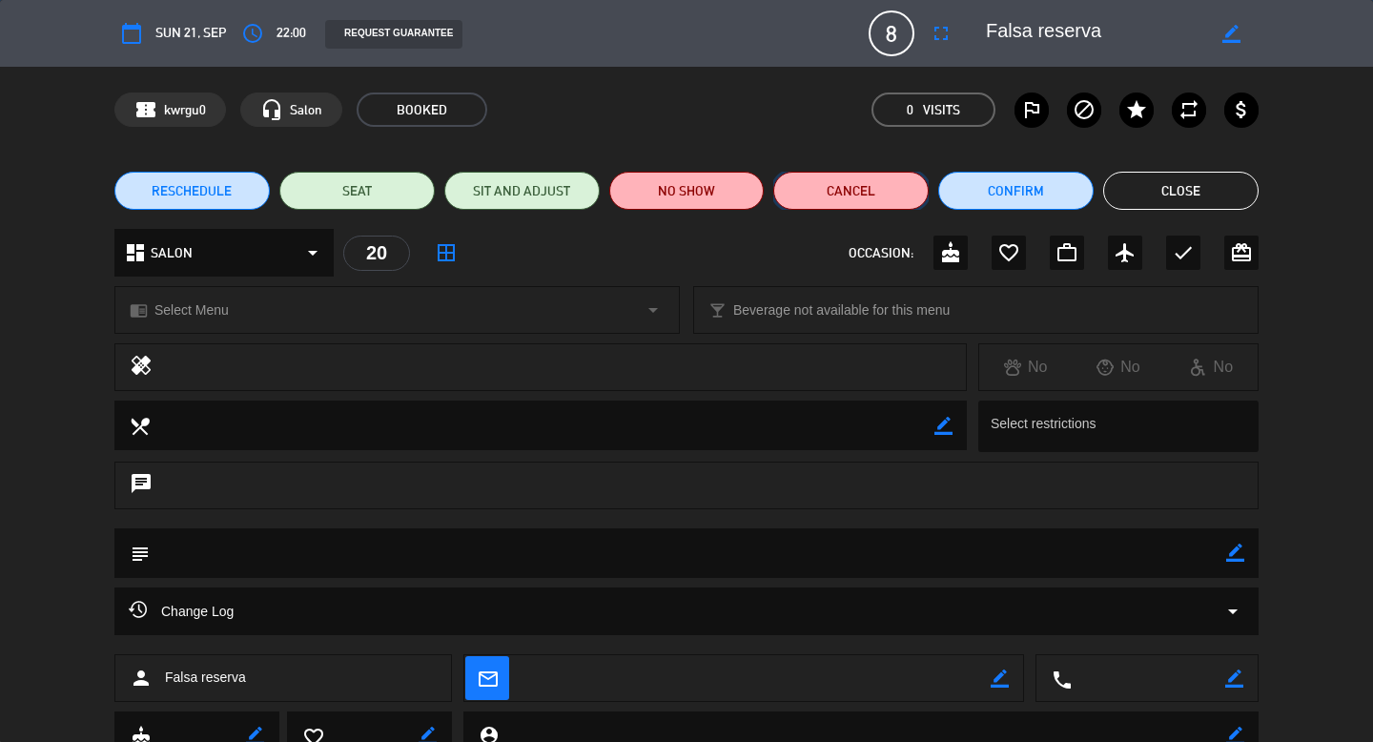
click at [823, 203] on button "Cancel" at bounding box center [850, 191] width 155 height 38
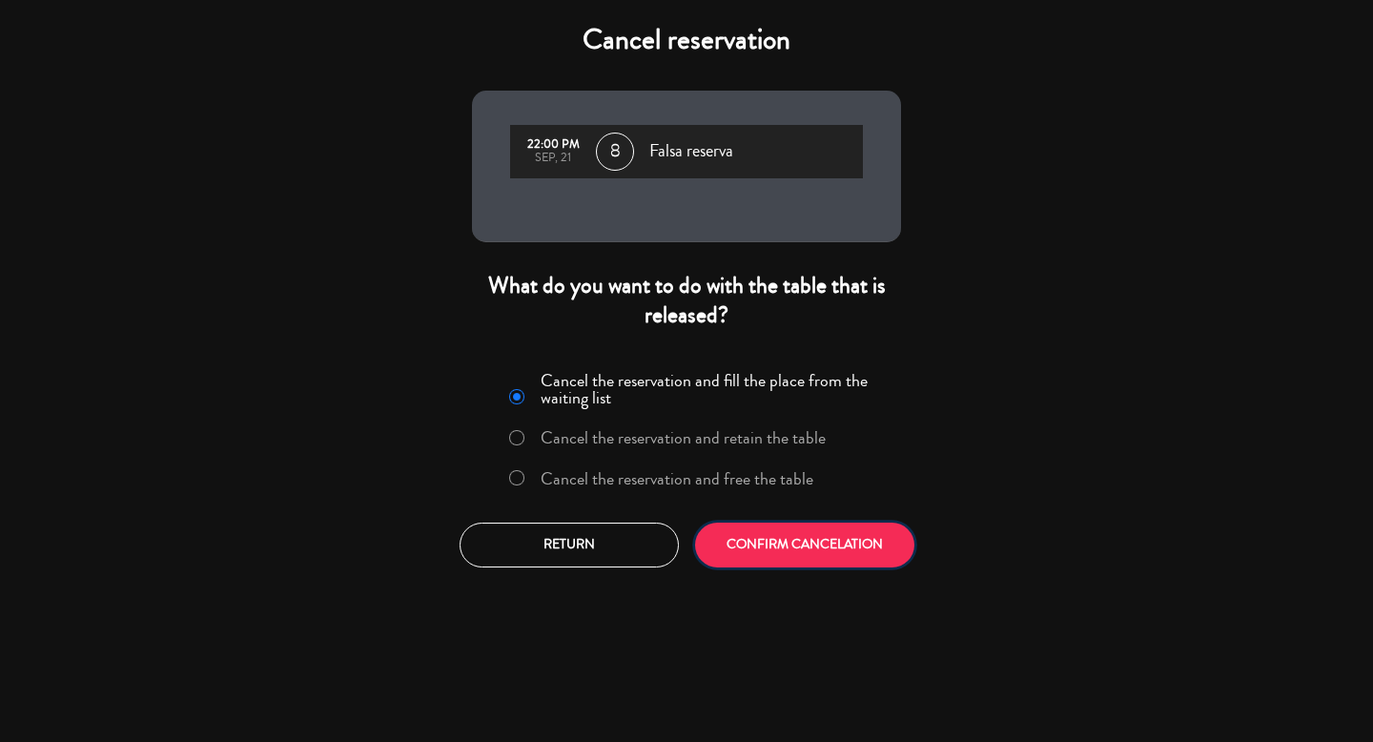
click at [807, 547] on button "CONFIRM CANCELATION" at bounding box center [804, 544] width 219 height 45
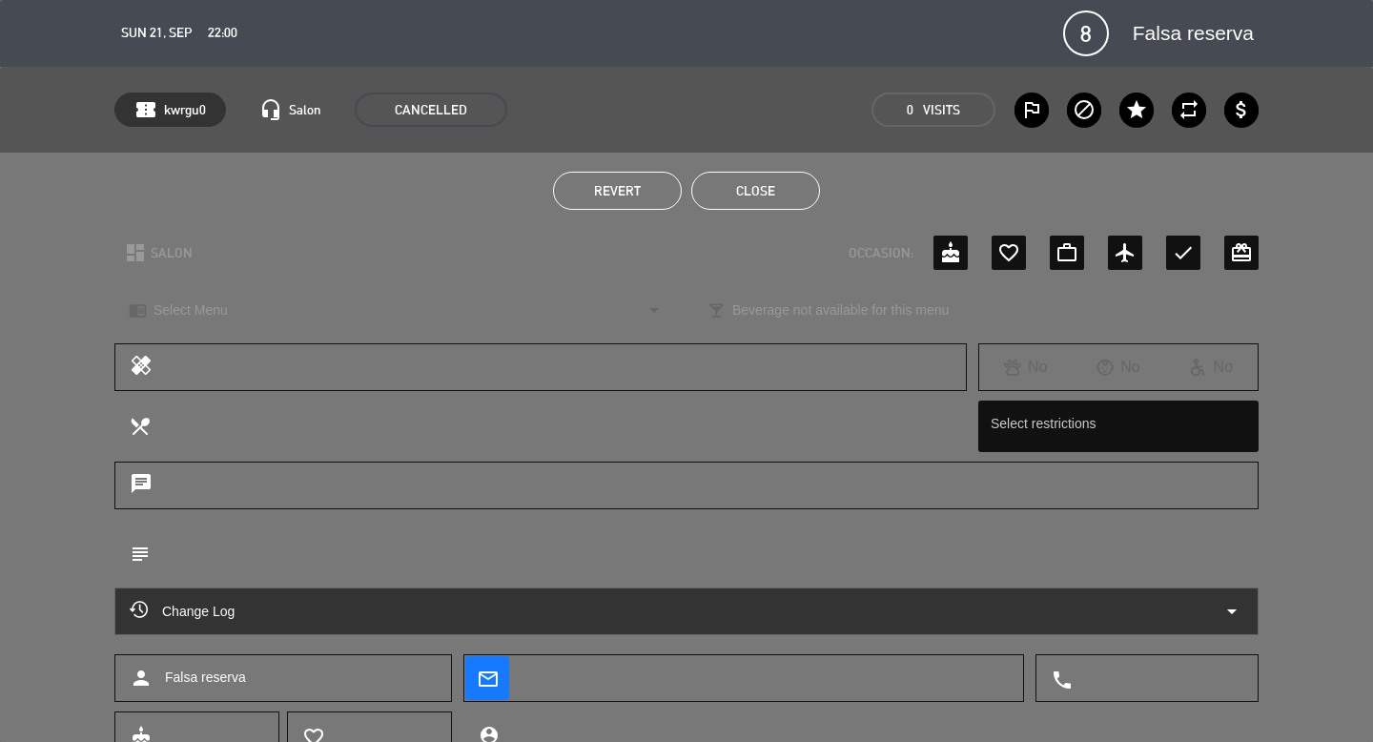
click at [782, 208] on button "Close" at bounding box center [755, 191] width 129 height 38
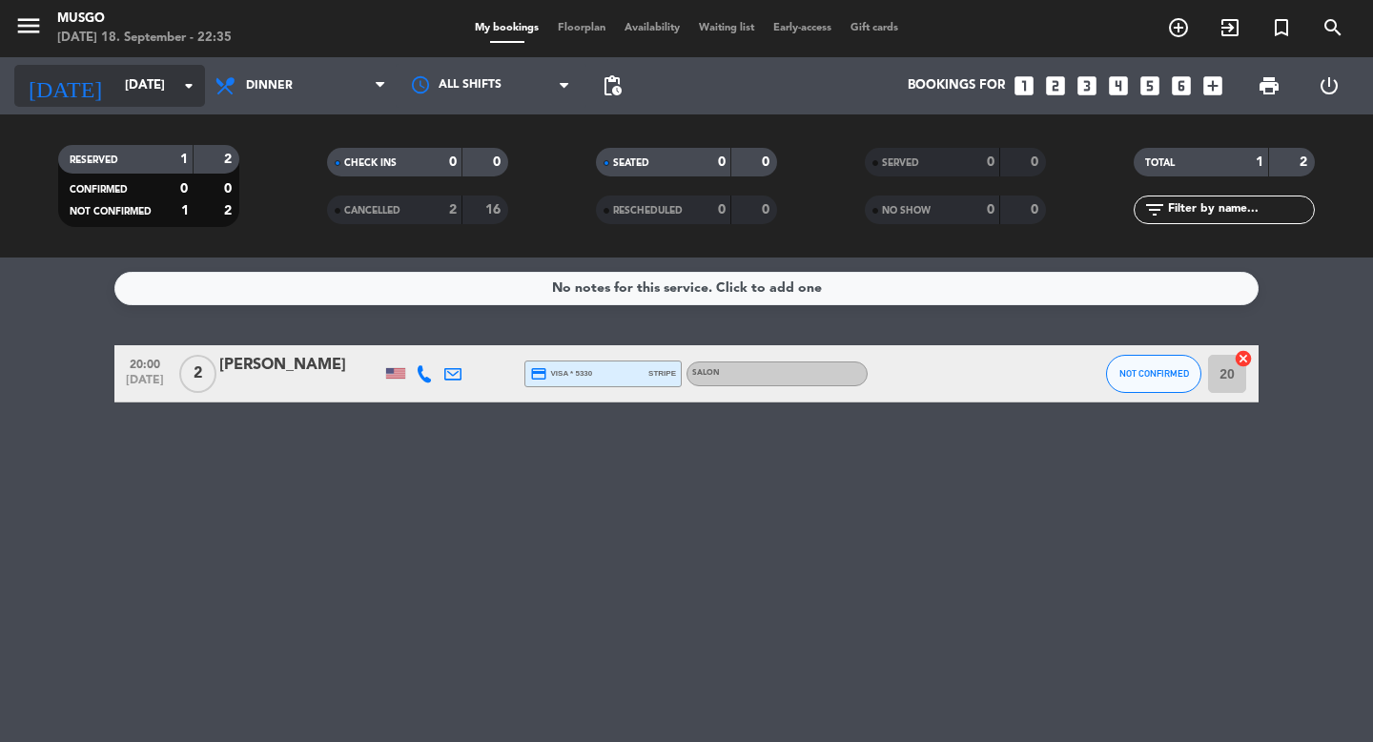
click at [122, 101] on input "[DATE]" at bounding box center [199, 86] width 168 height 34
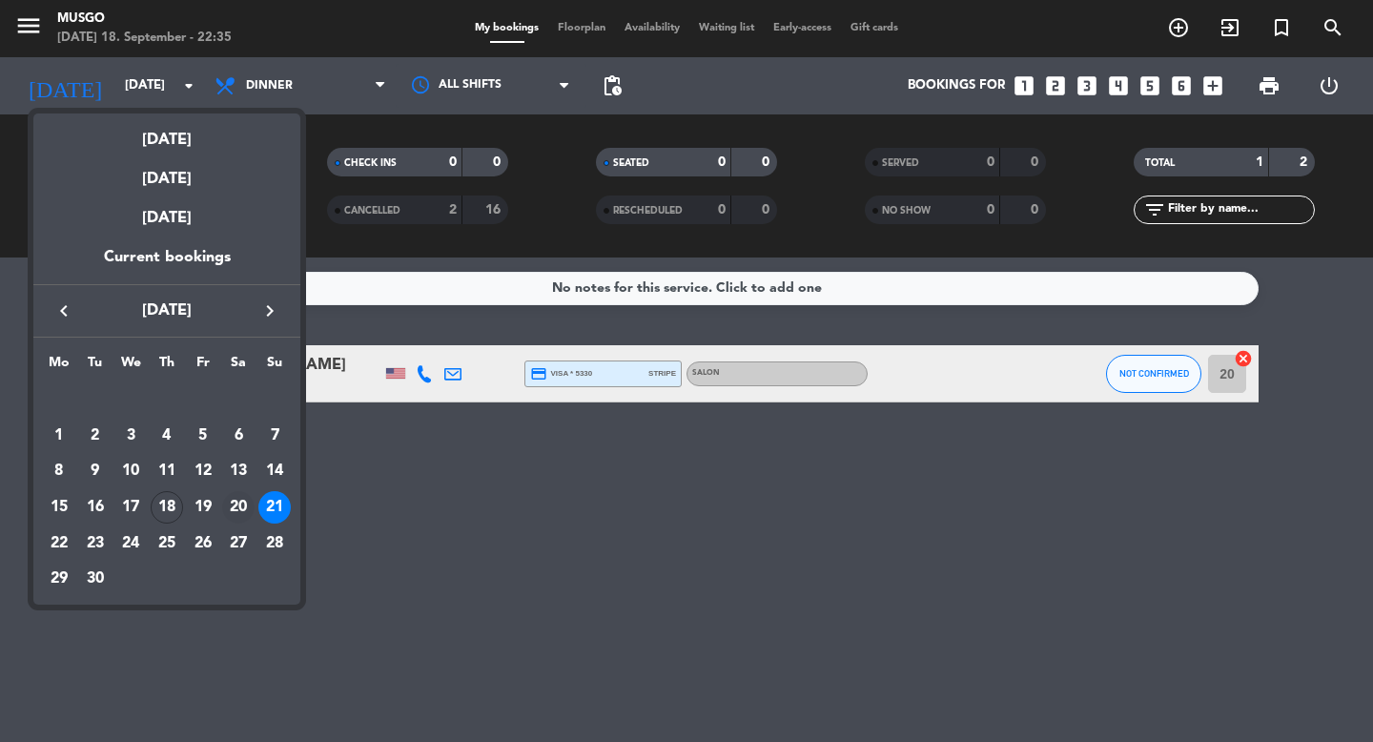
click at [234, 494] on div "20" at bounding box center [238, 507] width 32 height 32
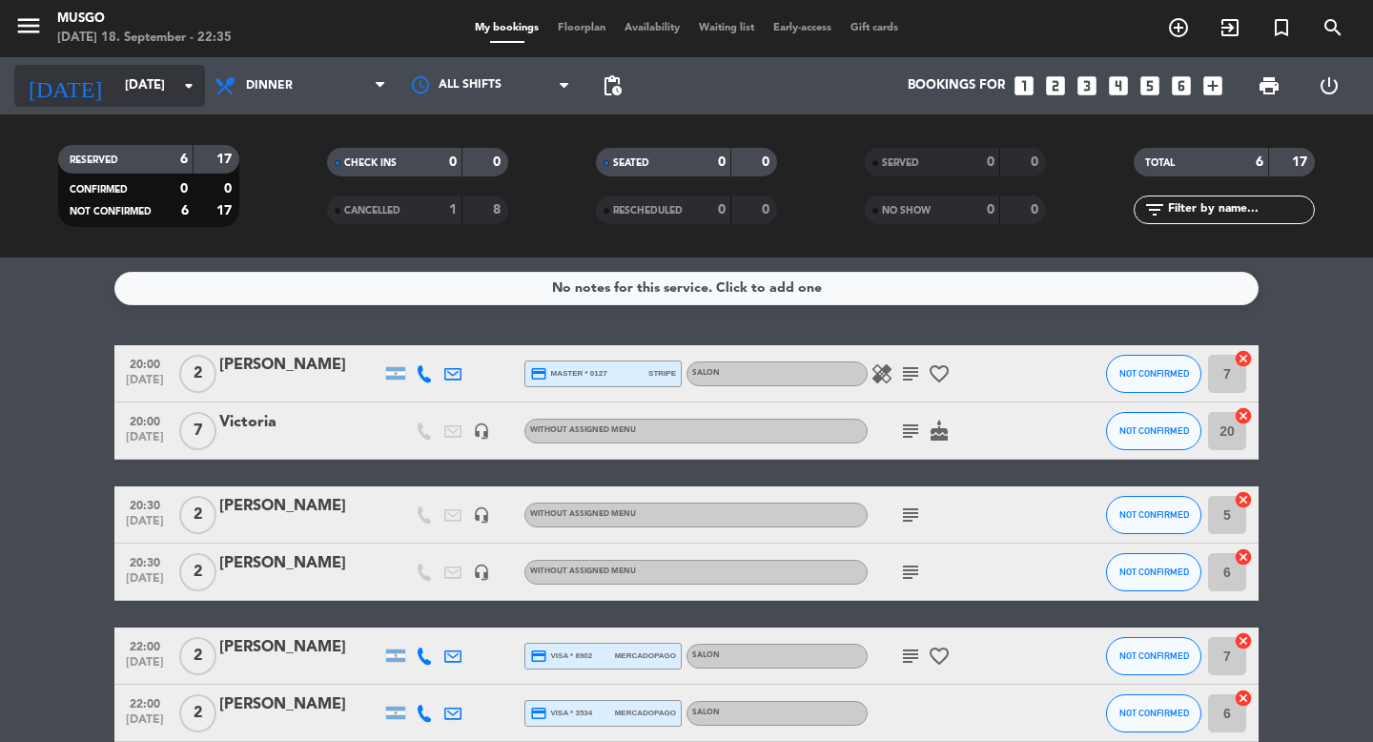
click at [115, 73] on input "[DATE]" at bounding box center [199, 86] width 168 height 34
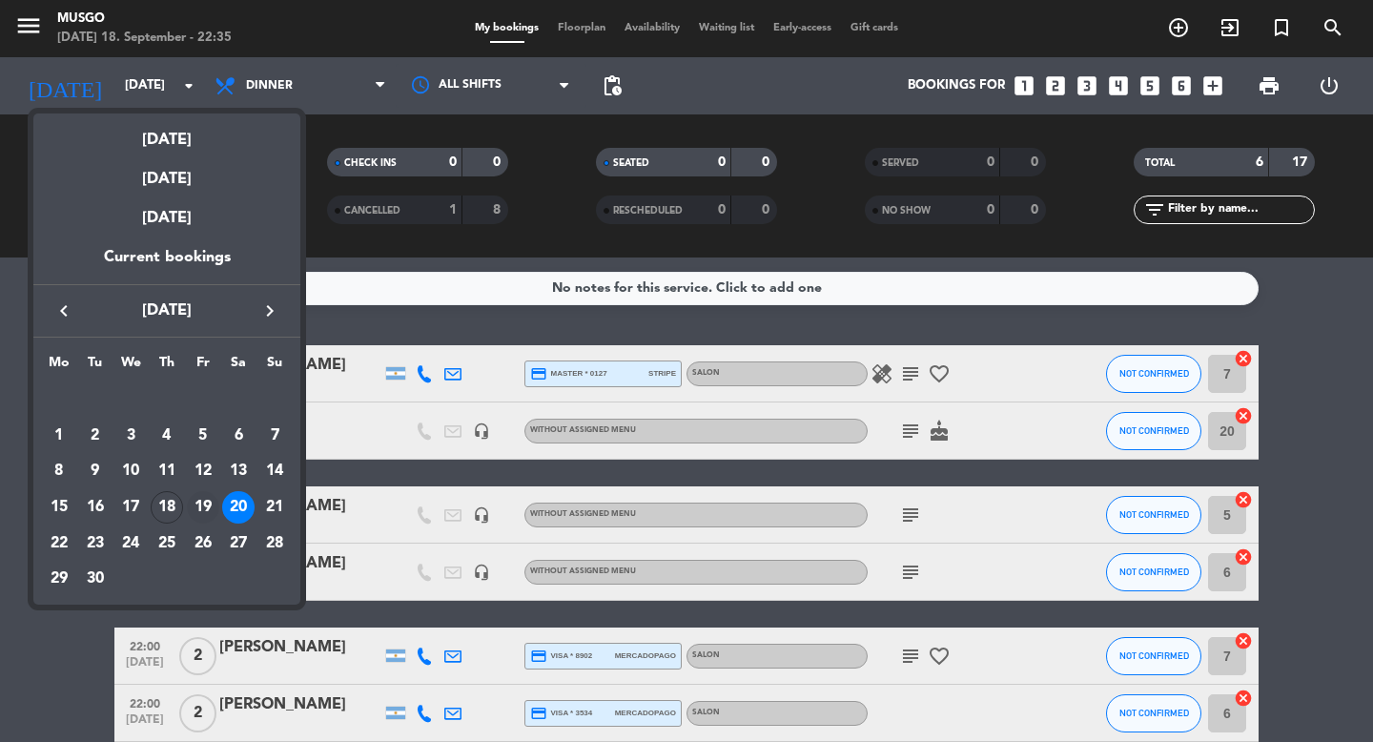
click at [200, 516] on div "19" at bounding box center [203, 507] width 32 height 32
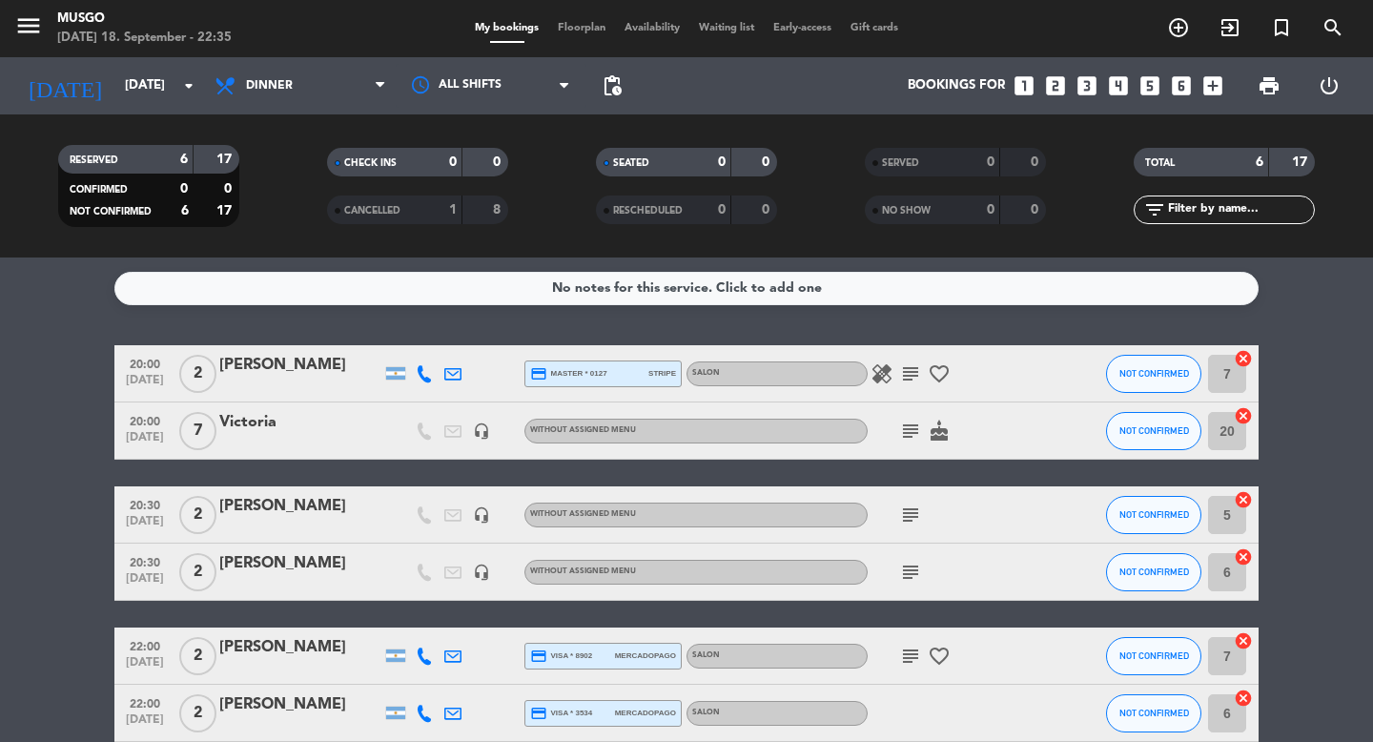
type input "[DATE]"
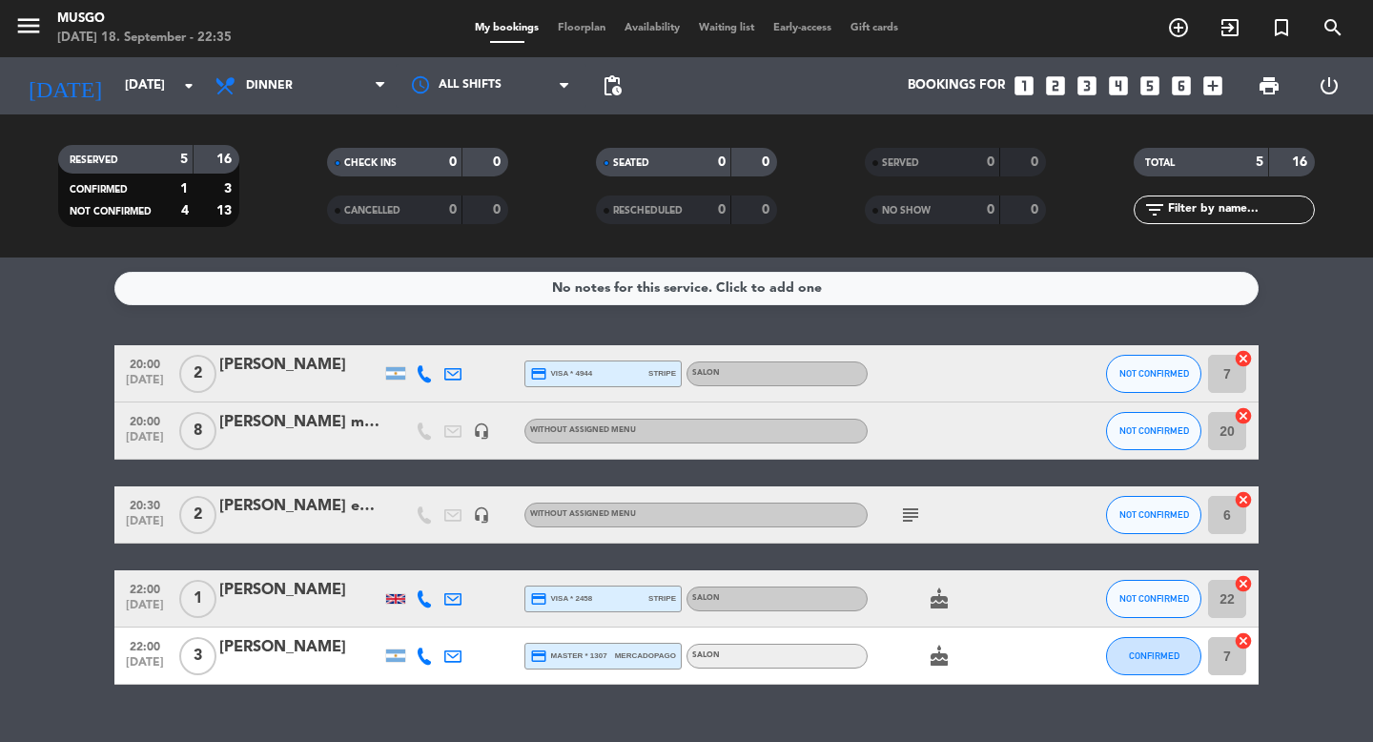
click at [81, 445] on bookings-row "20:00 [DATE] 2 [PERSON_NAME] credit_card visa * 4944 stripe SALON NOT CONFIRMED…" at bounding box center [686, 514] width 1373 height 339
click at [388, 598] on div at bounding box center [395, 599] width 19 height 10
